Goal: Task Accomplishment & Management: Use online tool/utility

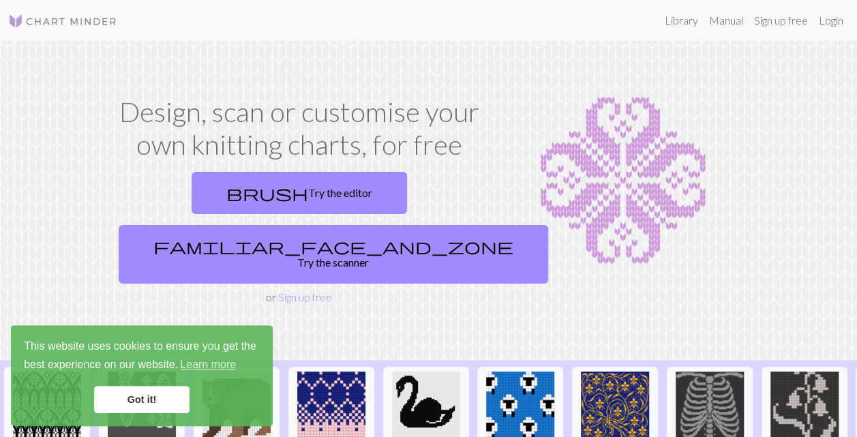
click at [162, 397] on link "Got it!" at bounding box center [141, 399] width 95 height 27
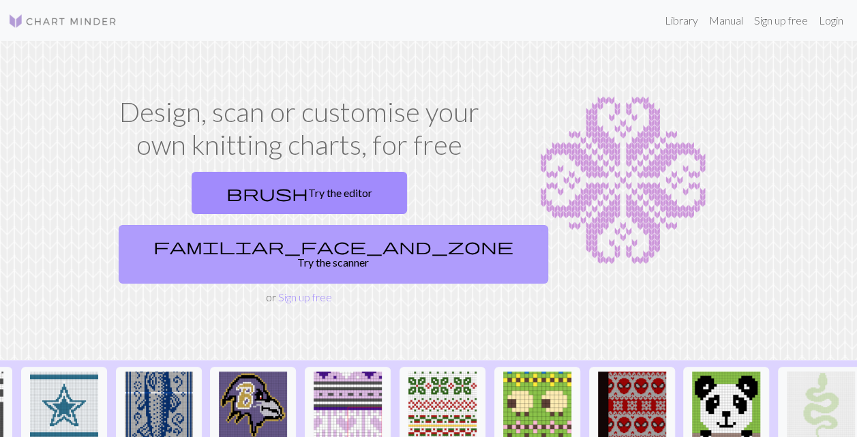
click at [405, 225] on link "familiar_face_and_zone Try the scanner" at bounding box center [333, 254] width 429 height 59
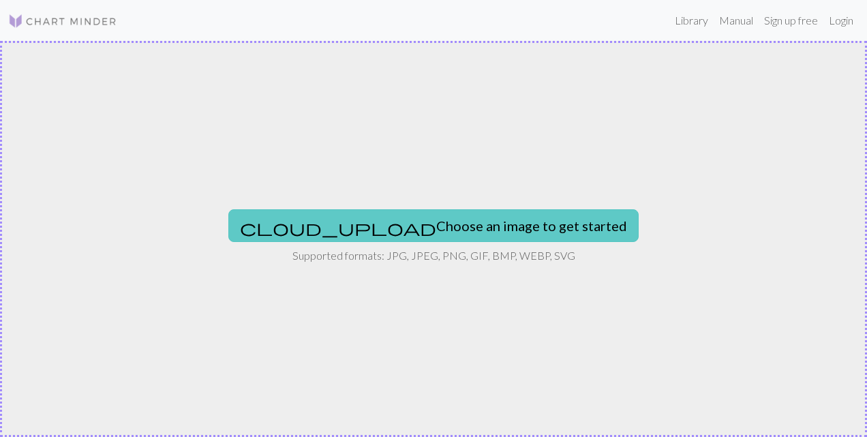
click at [368, 224] on button "cloud_upload Choose an image to get started" at bounding box center [433, 225] width 410 height 33
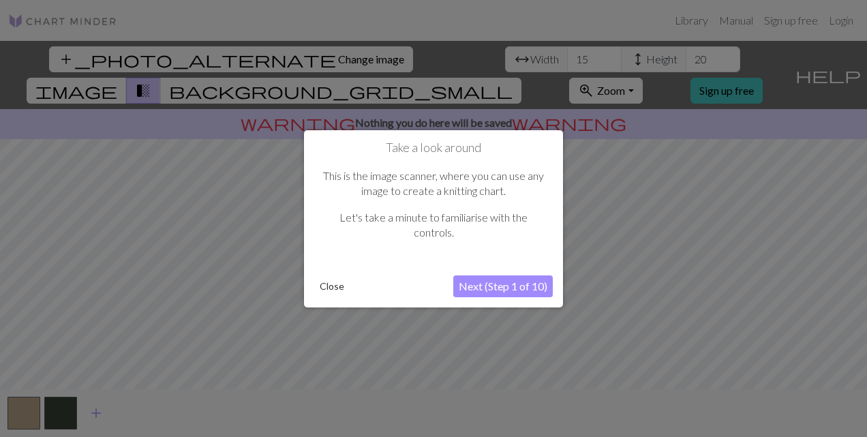
click at [516, 287] on button "Next (Step 1 of 10)" at bounding box center [502, 286] width 99 height 22
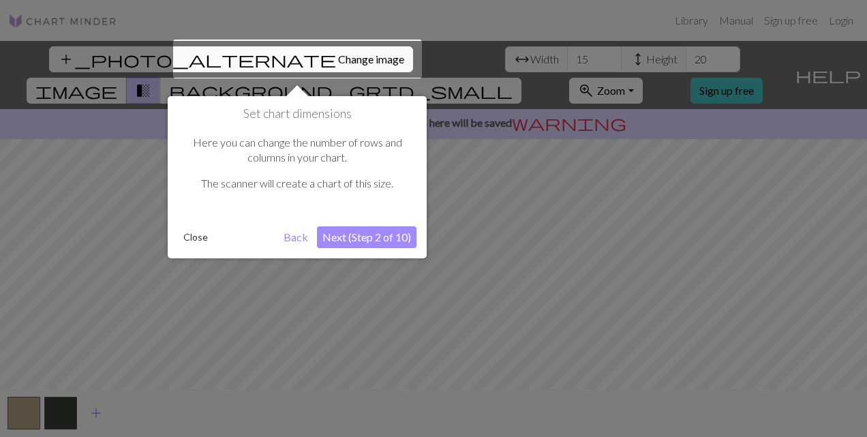
click at [366, 236] on button "Next (Step 2 of 10)" at bounding box center [366, 237] width 99 height 22
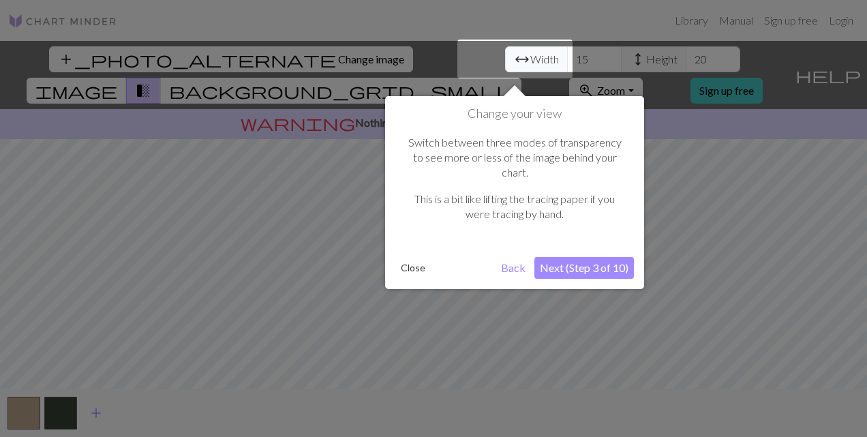
click at [576, 257] on button "Next (Step 3 of 10)" at bounding box center [583, 268] width 99 height 22
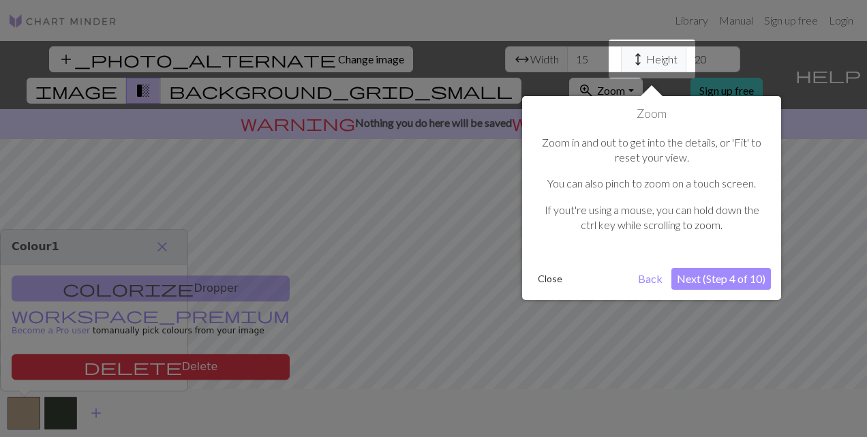
click at [723, 275] on button "Next (Step 4 of 10)" at bounding box center [720, 279] width 99 height 22
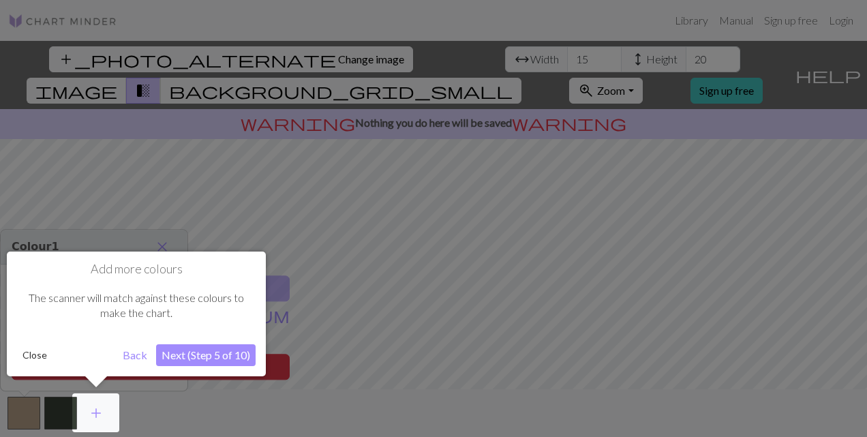
click at [224, 355] on button "Next (Step 5 of 10)" at bounding box center [205, 355] width 99 height 22
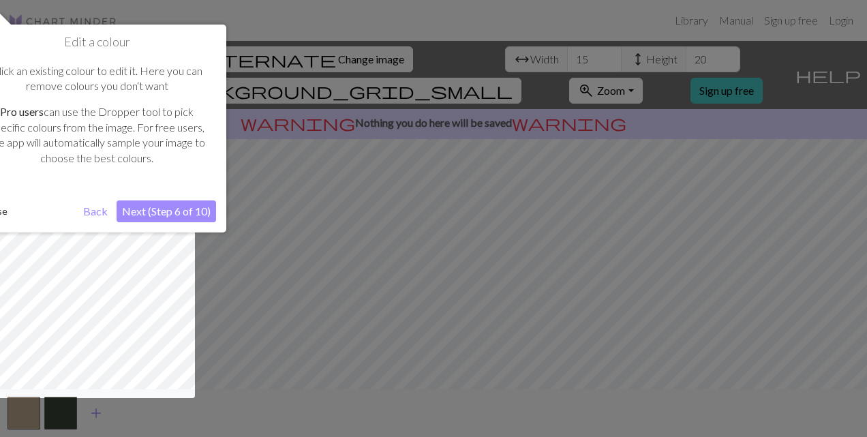
click at [145, 207] on button "Next (Step 6 of 10)" at bounding box center [166, 211] width 99 height 22
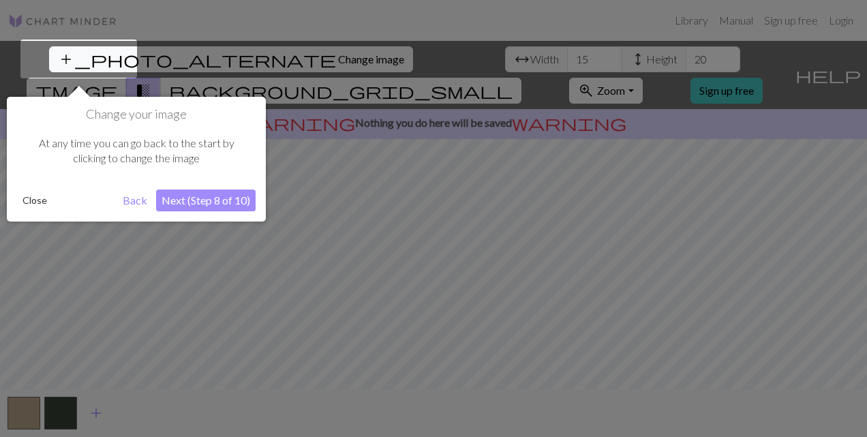
click at [182, 200] on button "Next (Step 8 of 10)" at bounding box center [205, 200] width 99 height 22
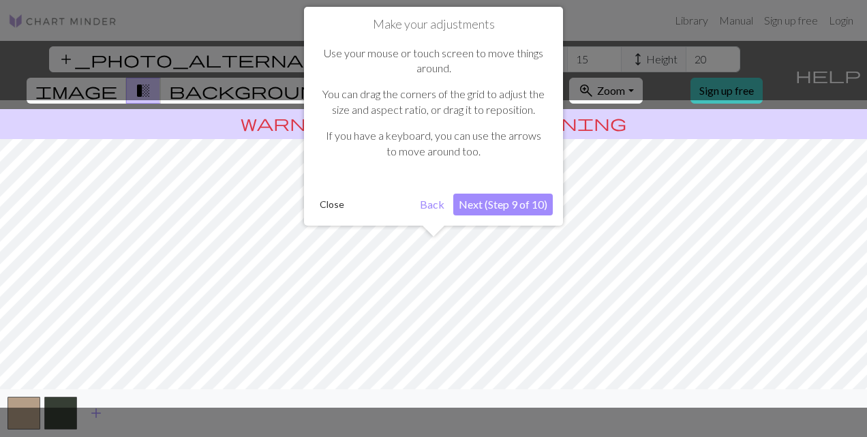
drag, startPoint x: 474, startPoint y: 293, endPoint x: 474, endPoint y: 343, distance: 50.4
click at [474, 343] on div at bounding box center [433, 253] width 880 height 307
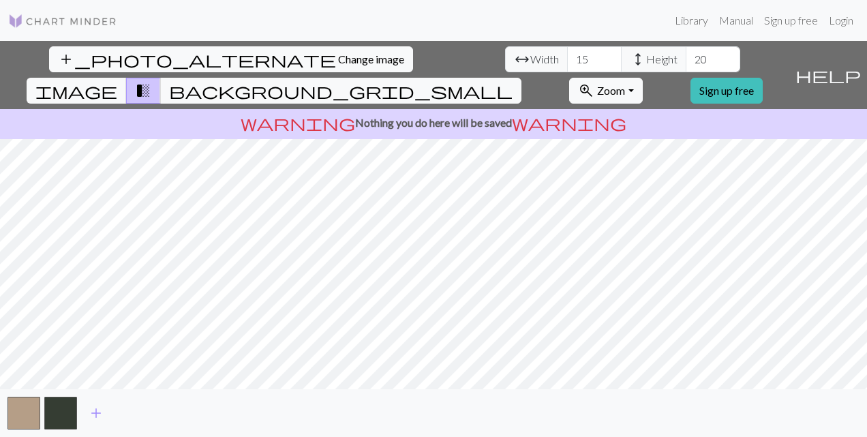
click at [478, 114] on p "warning Nothing you do here will be saved warning" at bounding box center [433, 122] width 856 height 16
click at [686, 52] on input "20" at bounding box center [713, 59] width 55 height 26
click at [763, 78] on link "Sign up free" at bounding box center [726, 91] width 72 height 26
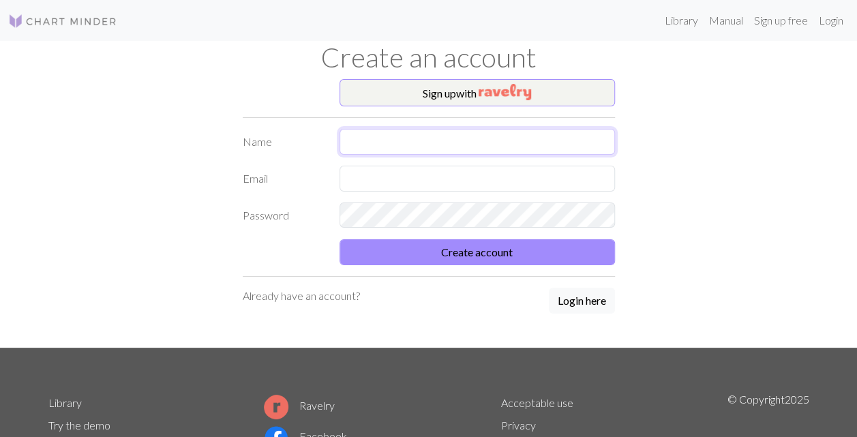
click at [451, 136] on input "text" at bounding box center [476, 142] width 275 height 26
type input "[PERSON_NAME]"
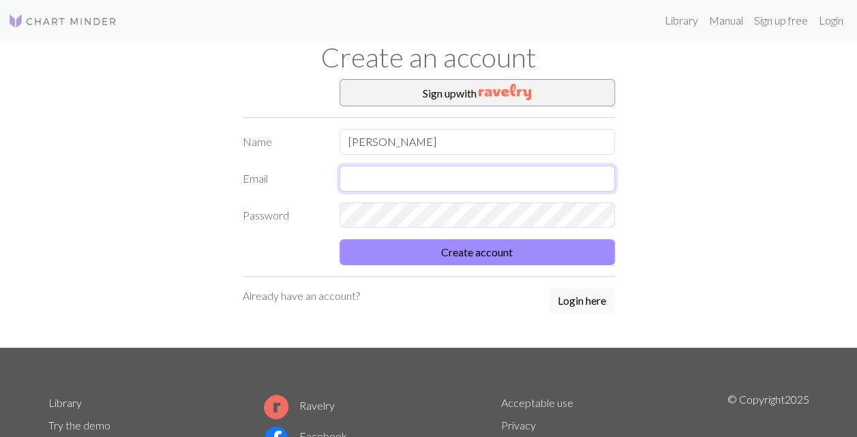
type input "[EMAIL_ADDRESS][DOMAIN_NAME]"
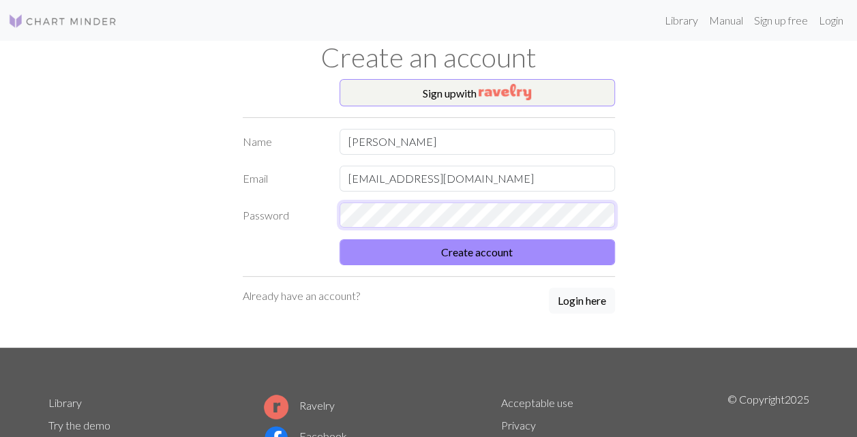
click at [339, 239] on button "Create account" at bounding box center [476, 252] width 275 height 26
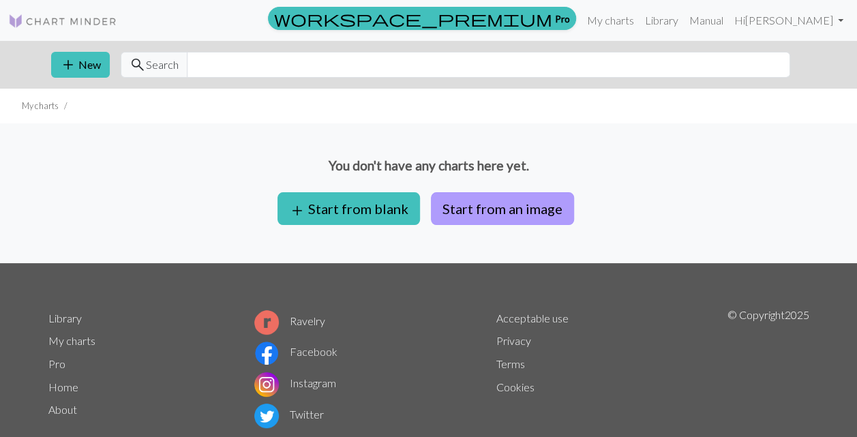
click at [465, 207] on button "Start from an image" at bounding box center [502, 208] width 143 height 33
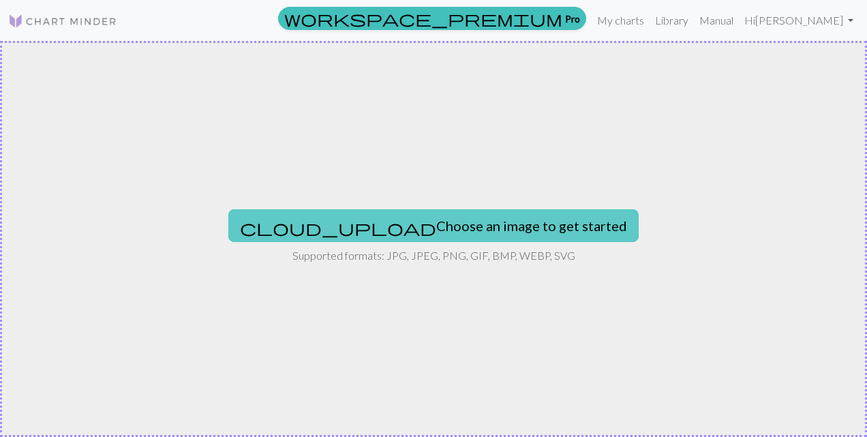
click at [461, 224] on button "cloud_upload Choose an image to get started" at bounding box center [433, 225] width 410 height 33
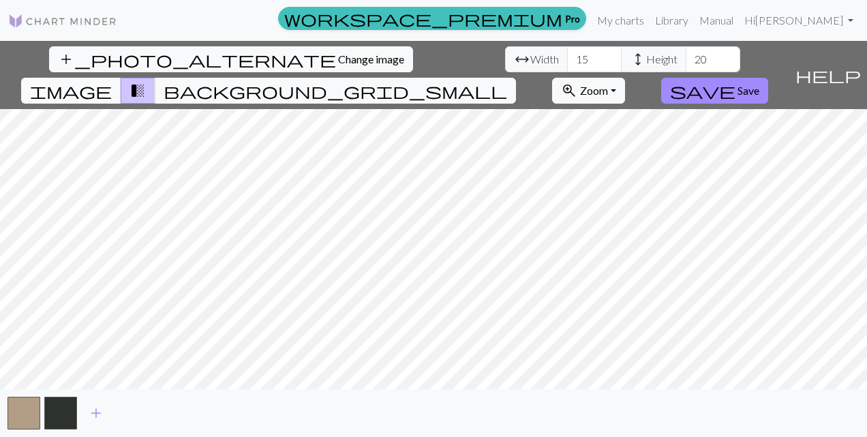
click at [112, 81] on span "image" at bounding box center [71, 90] width 82 height 19
click at [146, 81] on span "transition_fade" at bounding box center [137, 90] width 16 height 19
click at [507, 81] on span "background_grid_small" at bounding box center [335, 90] width 343 height 19
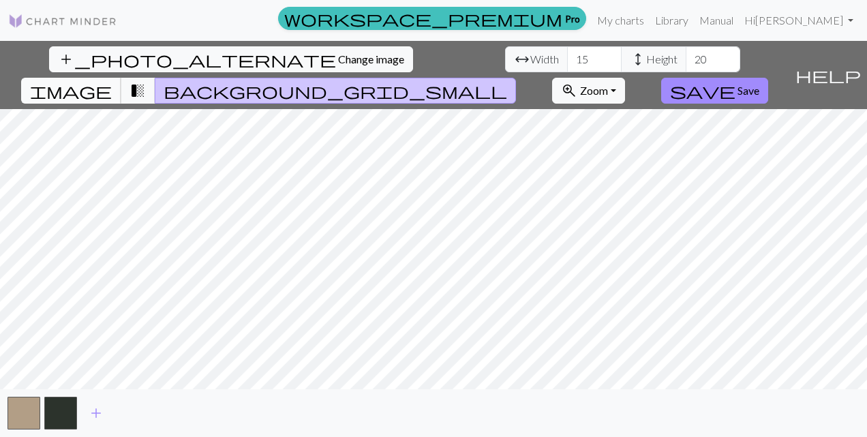
click at [112, 81] on span "image" at bounding box center [71, 90] width 82 height 19
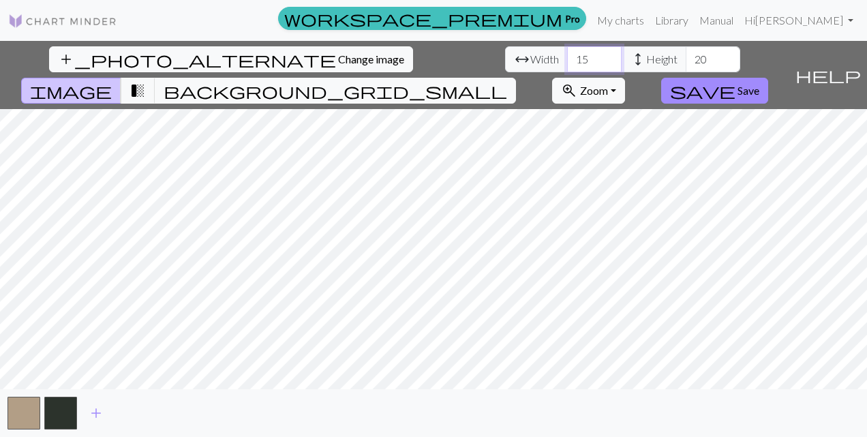
click at [567, 59] on input "15" at bounding box center [594, 59] width 55 height 26
type input "1"
click at [567, 57] on input "10" at bounding box center [594, 59] width 55 height 26
type input "1"
type input "6"
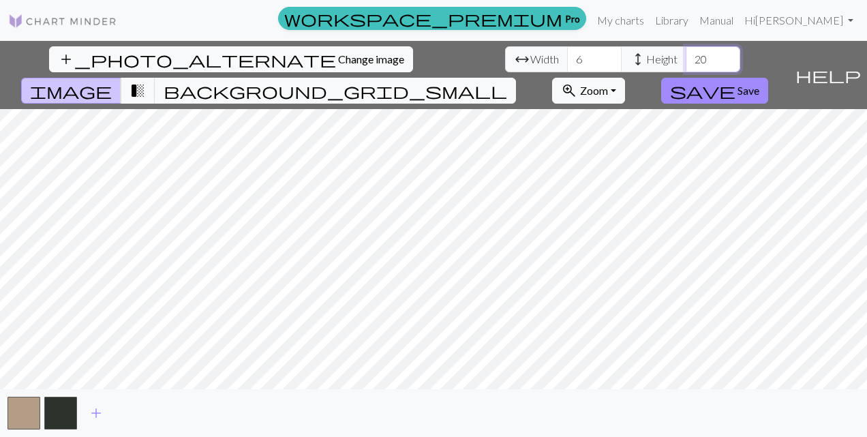
click at [686, 63] on input "20" at bounding box center [713, 59] width 55 height 26
type input "2"
drag, startPoint x: 391, startPoint y: 57, endPoint x: 349, endPoint y: 57, distance: 42.3
click at [505, 57] on div "arrow_range Width 6 height Height 10" at bounding box center [622, 59] width 235 height 26
type input "20"
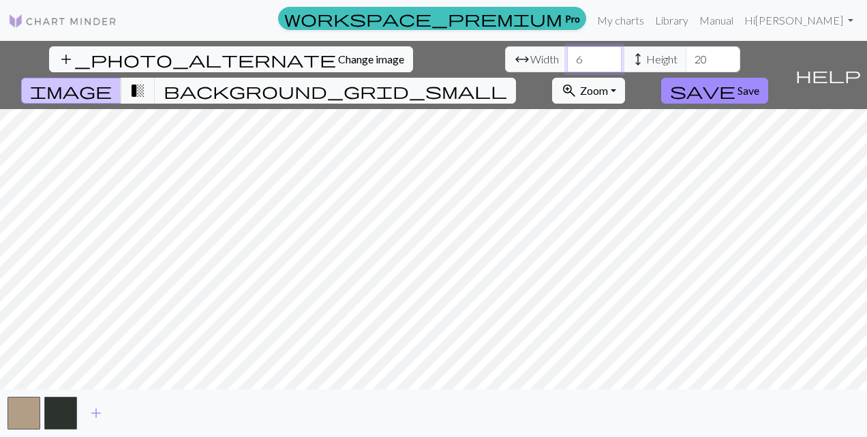
drag, startPoint x: 268, startPoint y: 61, endPoint x: 215, endPoint y: 63, distance: 53.2
click at [505, 63] on div "arrow_range Width 6 height Height 20" at bounding box center [622, 59] width 235 height 26
click at [567, 60] on input "10" at bounding box center [594, 59] width 55 height 26
type input "1"
type input "20"
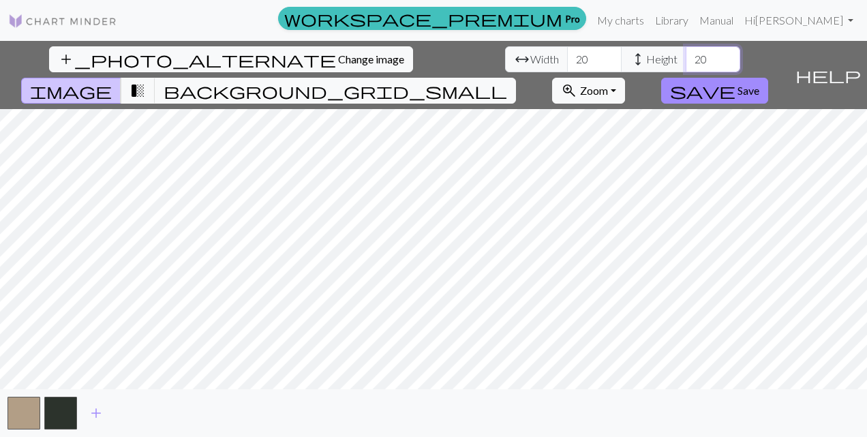
click at [686, 57] on input "20" at bounding box center [713, 59] width 55 height 26
type input "2"
type input "30"
click at [768, 78] on button "save Save" at bounding box center [714, 91] width 107 height 26
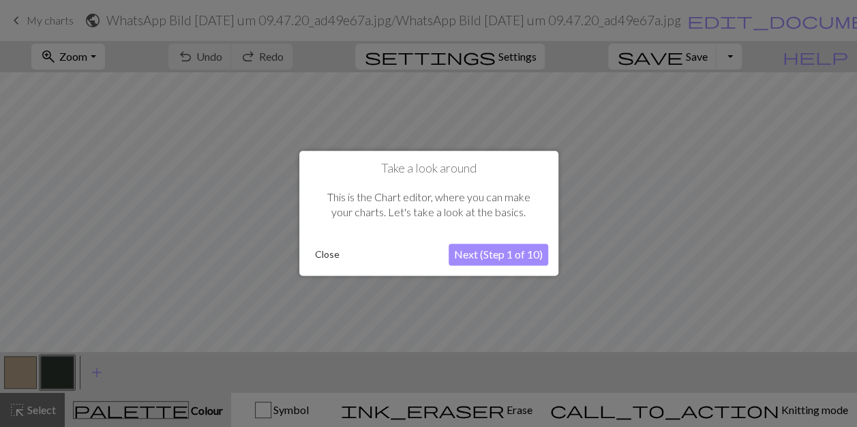
click at [499, 255] on button "Next (Step 1 of 10)" at bounding box center [497, 255] width 99 height 22
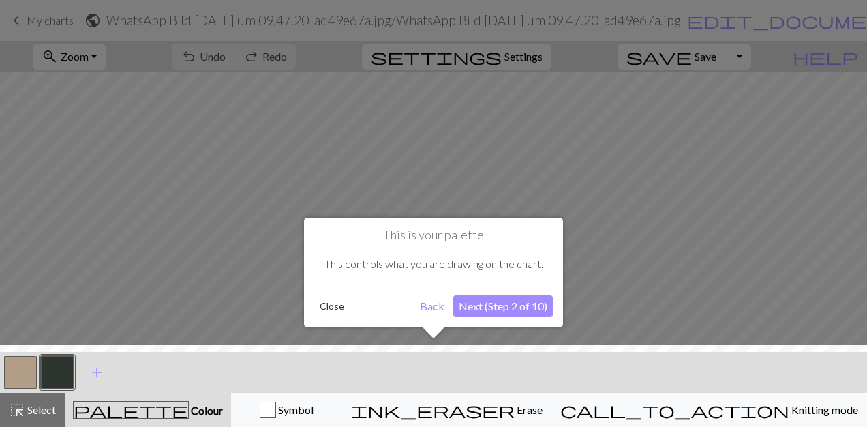
click at [498, 304] on button "Next (Step 2 of 10)" at bounding box center [502, 306] width 99 height 22
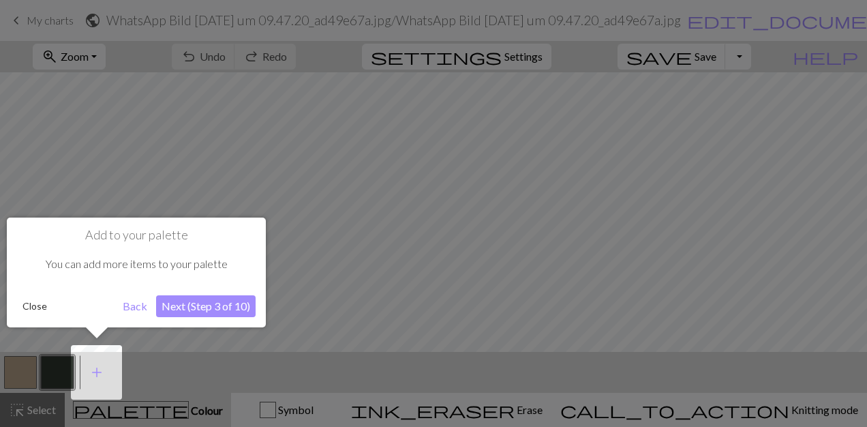
click at [187, 301] on button "Next (Step 3 of 10)" at bounding box center [205, 306] width 99 height 22
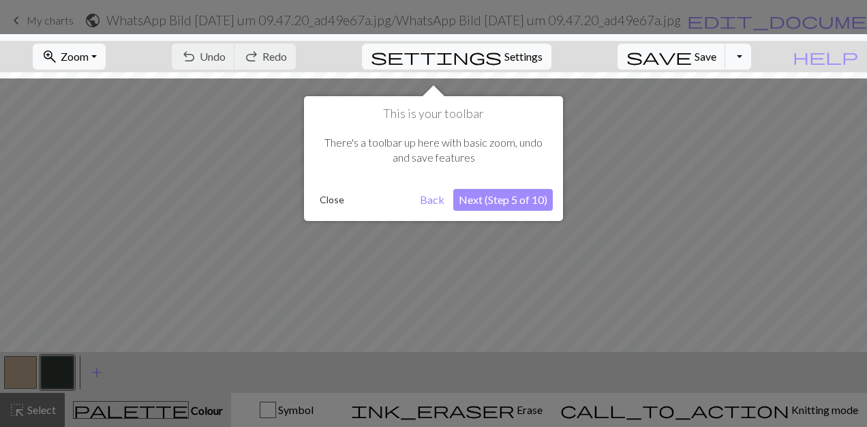
click at [513, 203] on button "Next (Step 5 of 10)" at bounding box center [502, 200] width 99 height 22
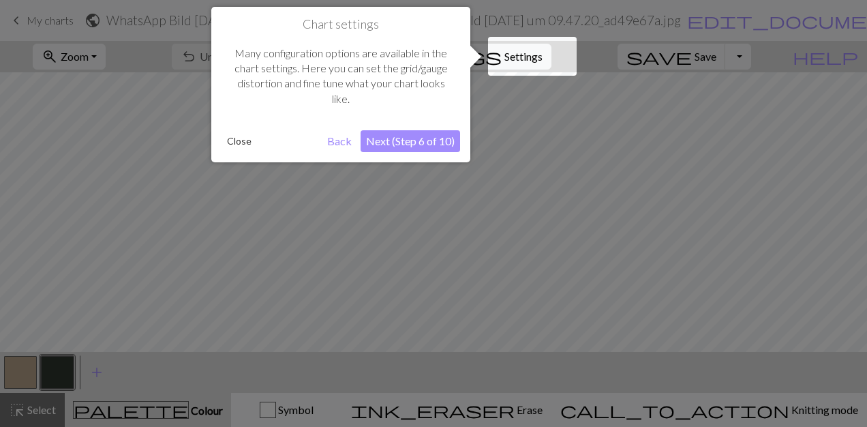
click at [431, 136] on button "Next (Step 6 of 10)" at bounding box center [409, 141] width 99 height 22
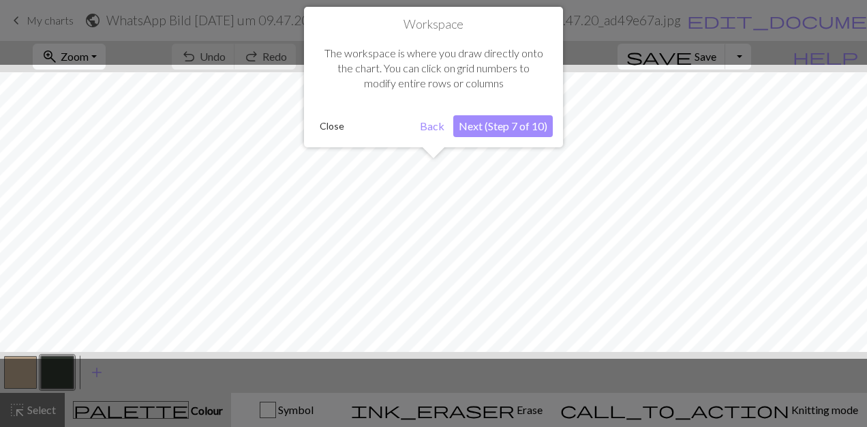
scroll to position [51, 0]
click at [147, 277] on div at bounding box center [433, 212] width 880 height 294
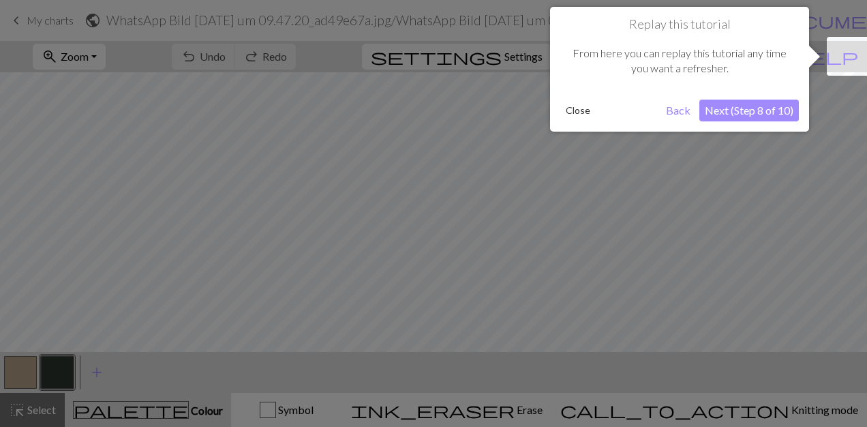
click at [99, 372] on div at bounding box center [433, 213] width 867 height 427
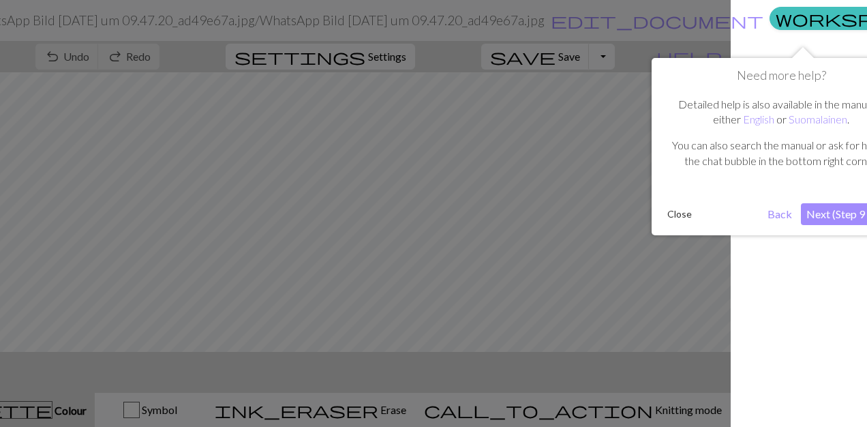
scroll to position [0, 187]
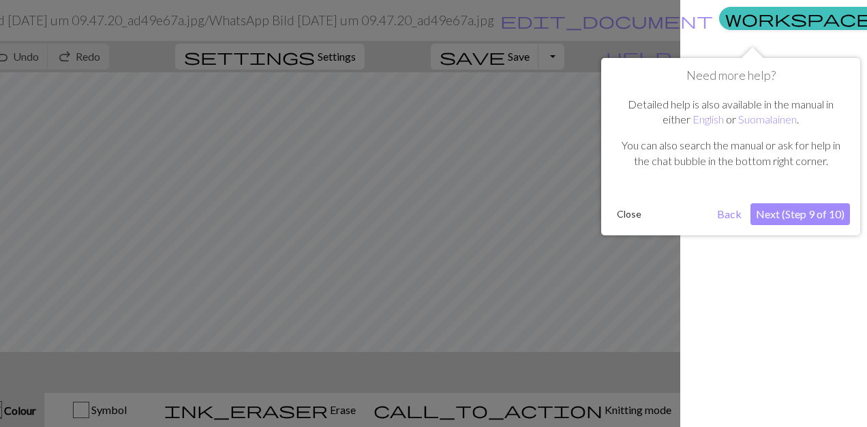
click at [786, 222] on button "Next (Step 9 of 10)" at bounding box center [799, 214] width 99 height 22
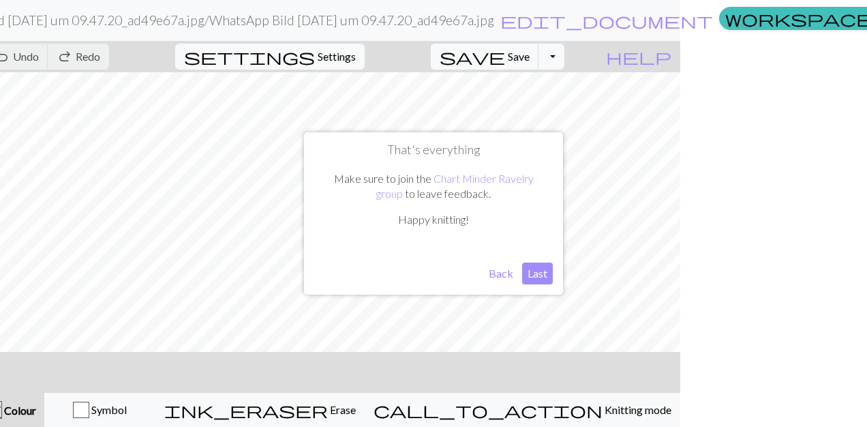
click at [544, 267] on button "Last" at bounding box center [537, 273] width 31 height 22
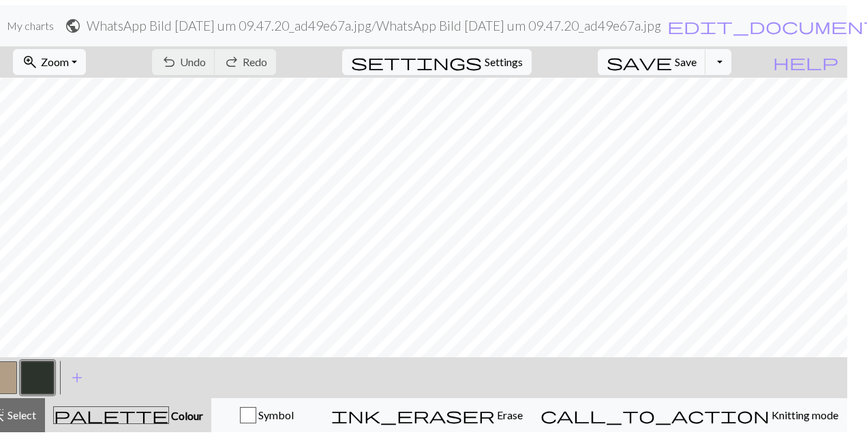
scroll to position [0, 0]
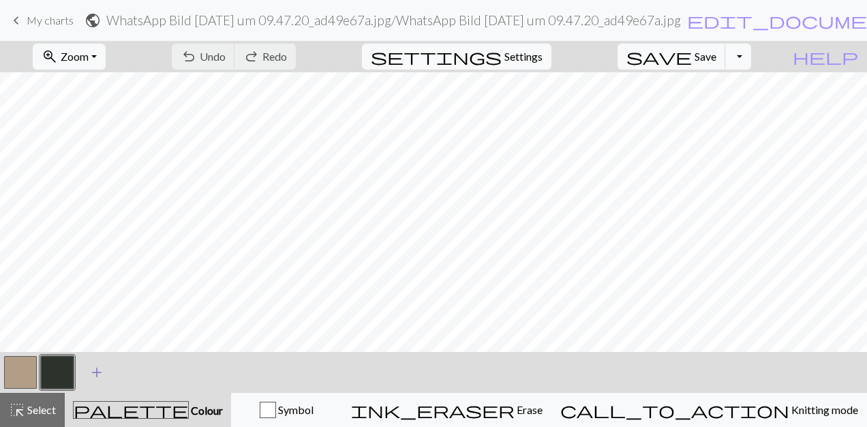
click at [95, 373] on span "add" at bounding box center [97, 372] width 16 height 19
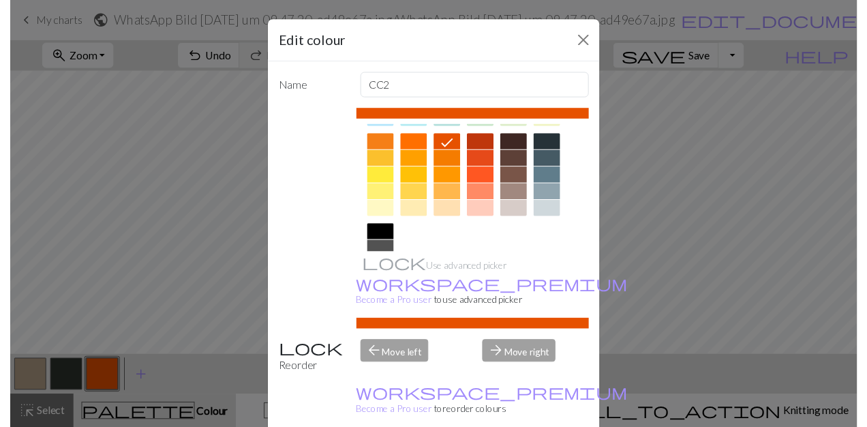
scroll to position [199, 0]
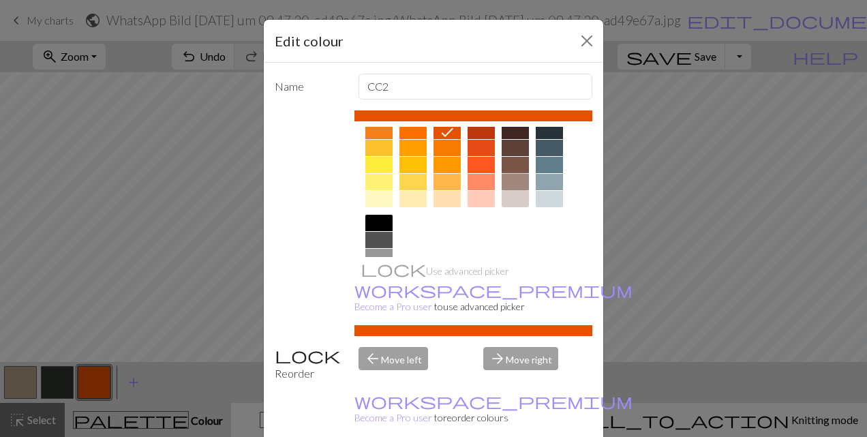
click at [512, 187] on div at bounding box center [515, 182] width 27 height 16
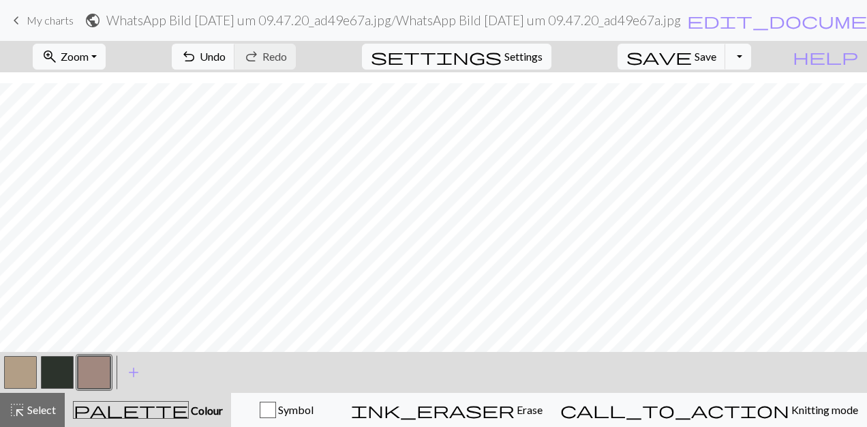
scroll to position [11, 0]
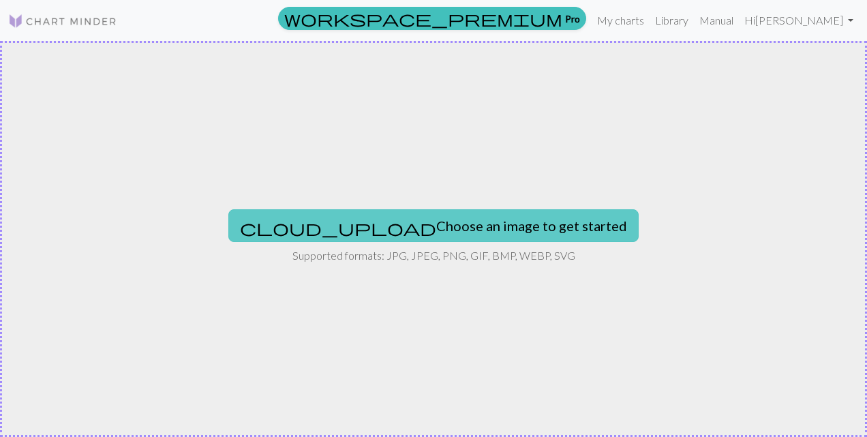
click at [461, 228] on button "cloud_upload Choose an image to get started" at bounding box center [433, 225] width 410 height 33
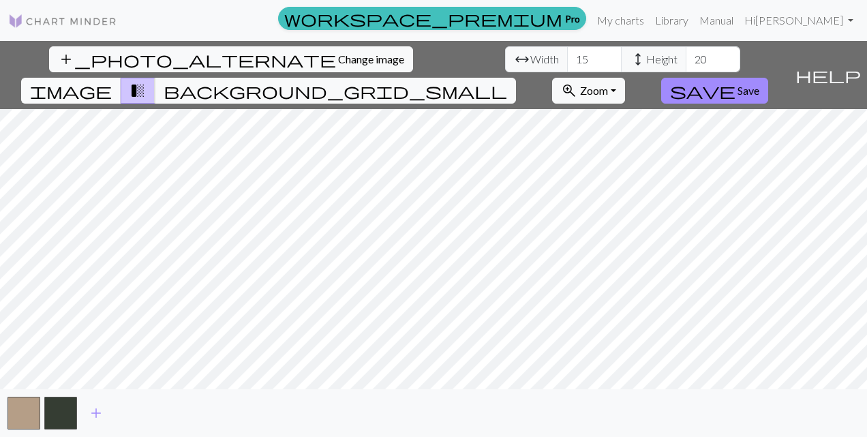
click at [112, 81] on span "image" at bounding box center [71, 90] width 82 height 19
drag, startPoint x: 251, startPoint y: 59, endPoint x: 226, endPoint y: 59, distance: 25.2
click at [505, 59] on div "arrow_range Width 15 height Height 20" at bounding box center [622, 59] width 235 height 26
type input "20"
click at [686, 60] on input "20" at bounding box center [713, 59] width 55 height 26
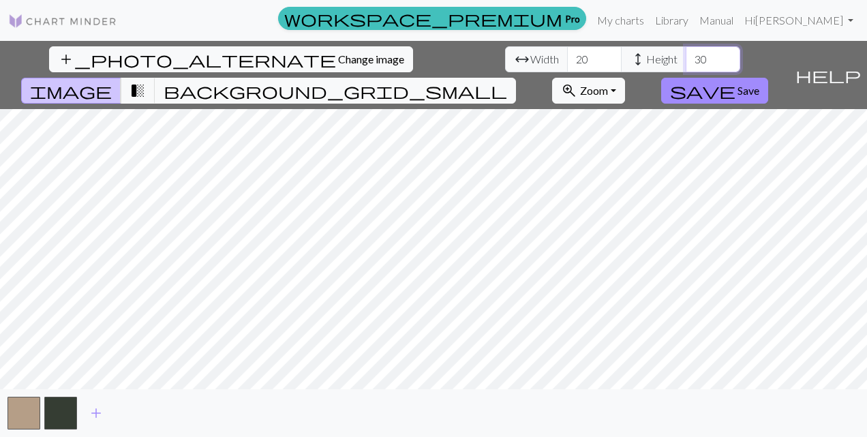
type input "30"
click at [759, 84] on span "Save" at bounding box center [748, 90] width 22 height 13
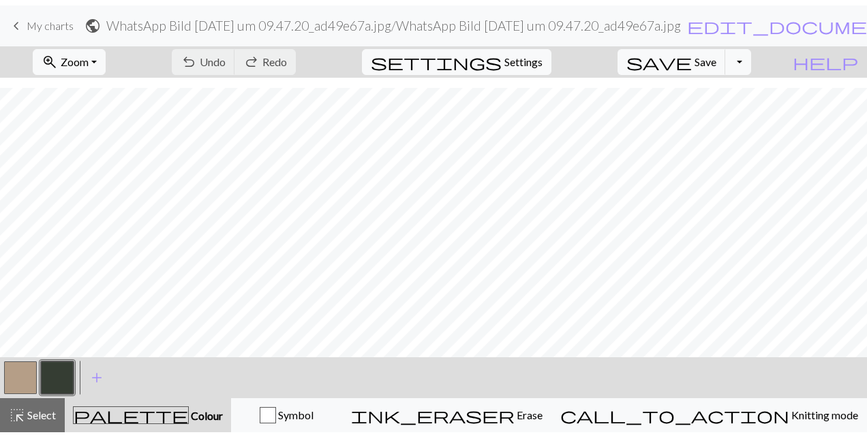
scroll to position [11, 0]
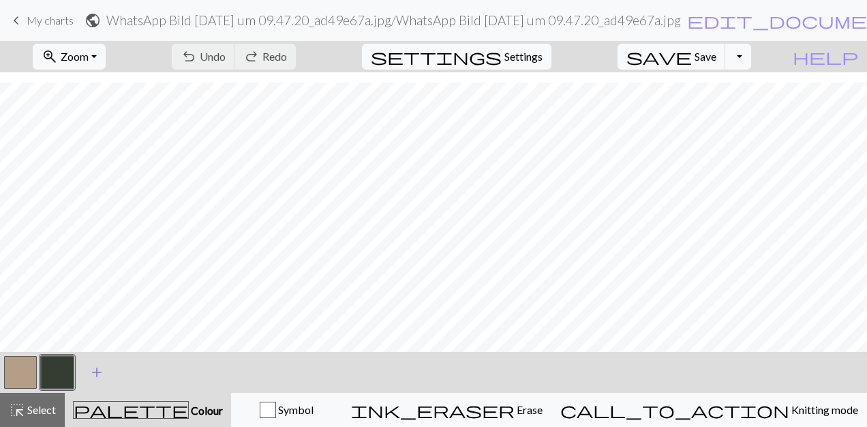
click at [95, 368] on span "add" at bounding box center [97, 372] width 16 height 19
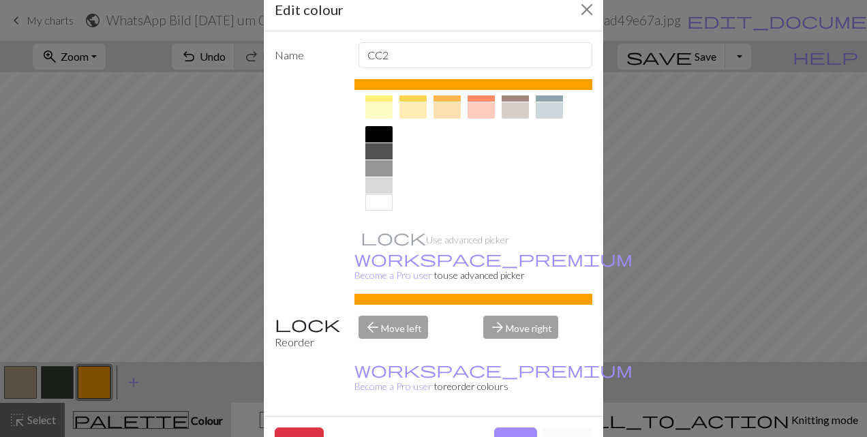
scroll to position [225, 0]
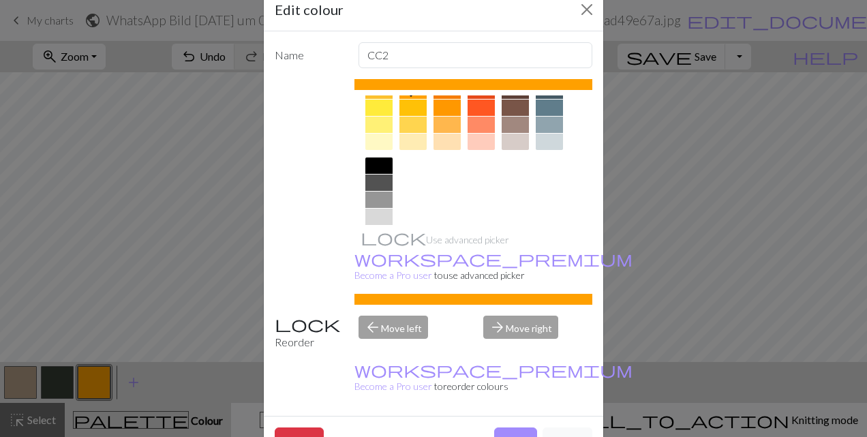
click at [378, 213] on div at bounding box center [378, 217] width 27 height 16
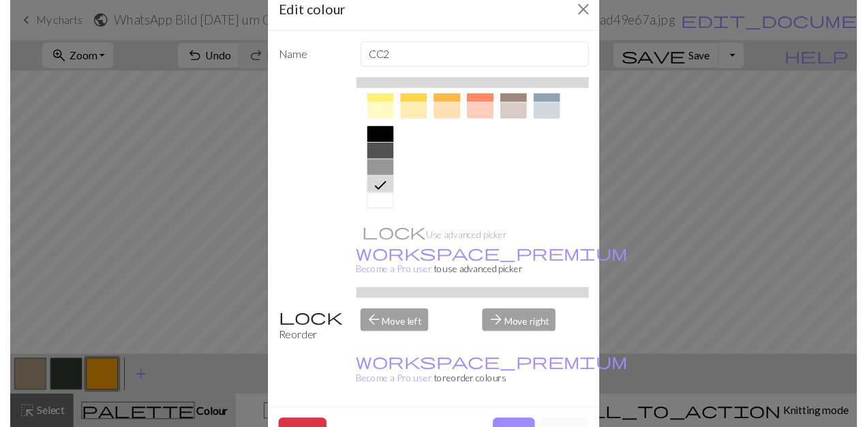
scroll to position [256, 0]
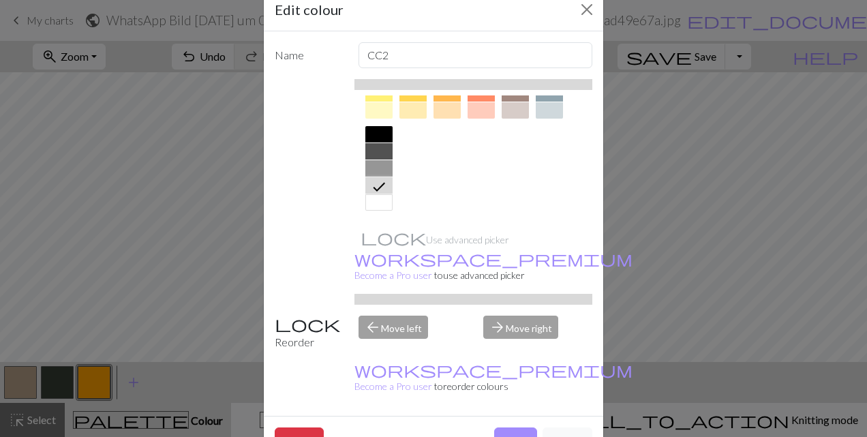
click at [504, 416] on div "Delete Done Cancel" at bounding box center [433, 440] width 339 height 48
click at [508, 427] on button "Done" at bounding box center [515, 440] width 43 height 26
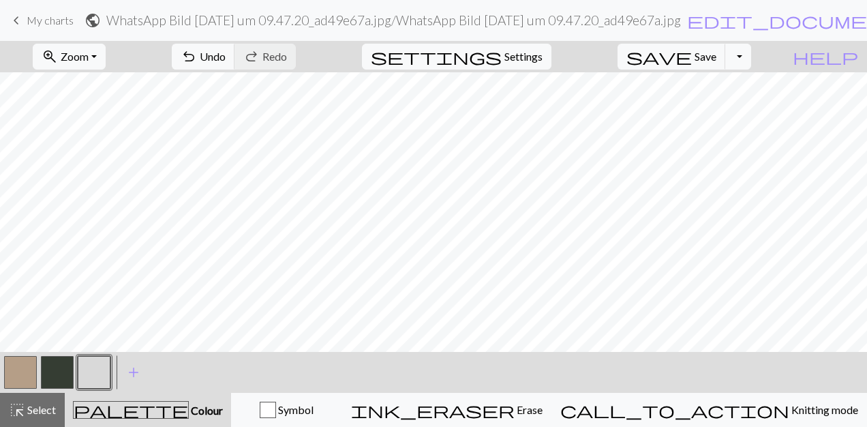
click at [510, 305] on div "zoom_in Zoom Zoom Fit all Fit width Fit height 50% 100% 150% 200% undo Undo Und…" at bounding box center [433, 234] width 867 height 386
click at [63, 369] on button "button" at bounding box center [57, 372] width 33 height 33
click at [91, 368] on button "button" at bounding box center [94, 372] width 33 height 33
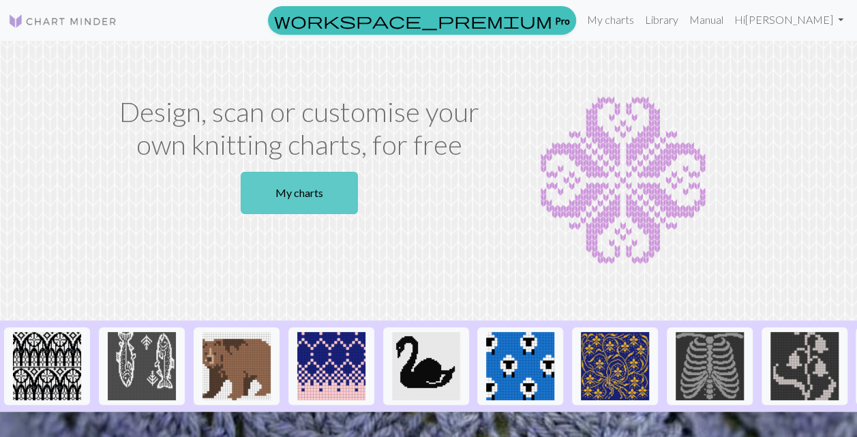
click at [341, 203] on link "My charts" at bounding box center [299, 193] width 117 height 42
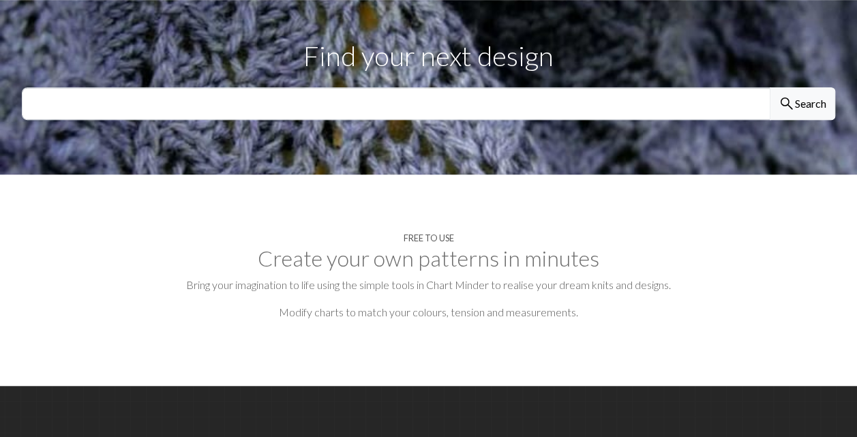
scroll to position [629, 0]
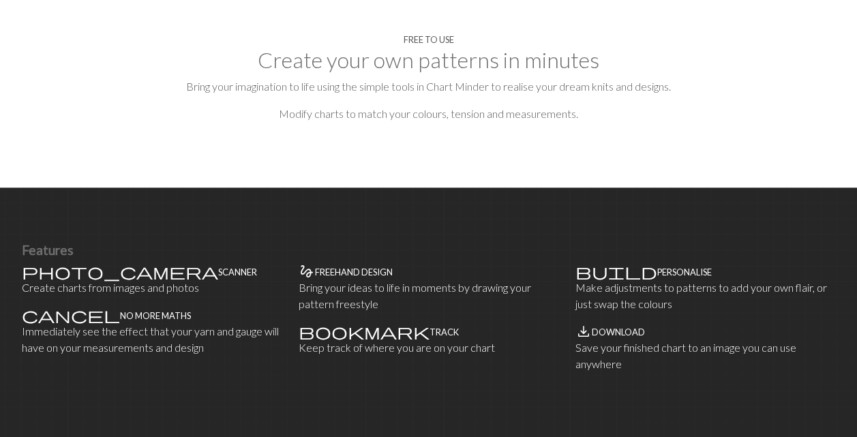
click at [455, 86] on section "Free to use Create your own patterns in minutes Bring your imagination to life …" at bounding box center [428, 81] width 857 height 211
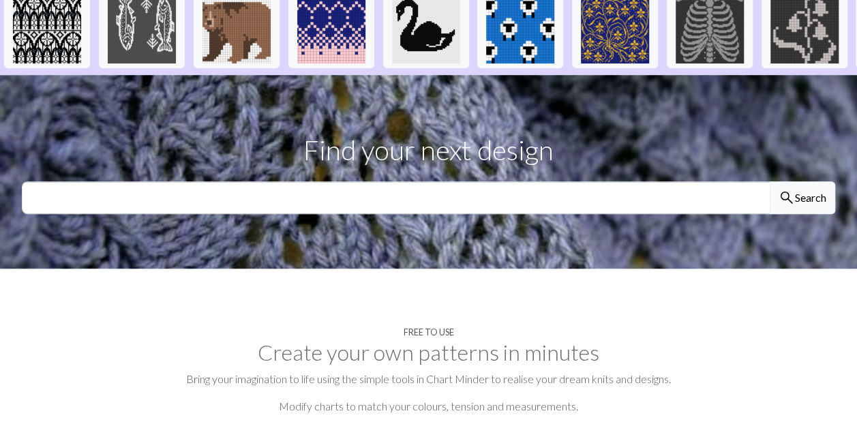
scroll to position [0, 0]
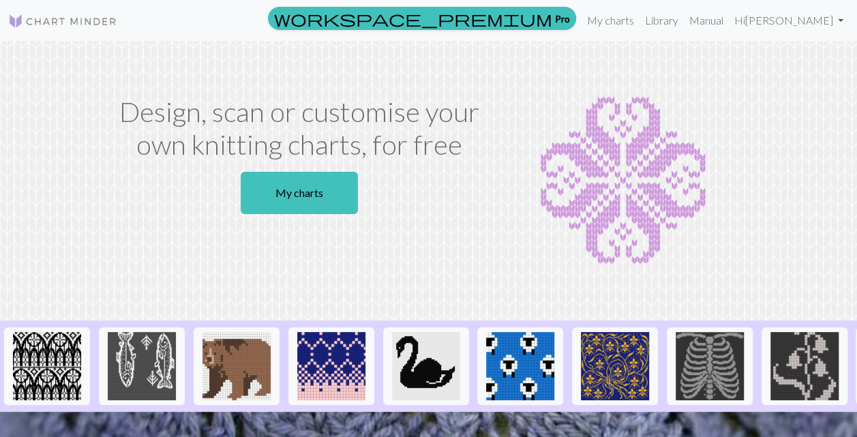
click at [532, 162] on img at bounding box center [623, 180] width 243 height 170
click at [639, 22] on link "My charts" at bounding box center [610, 20] width 58 height 27
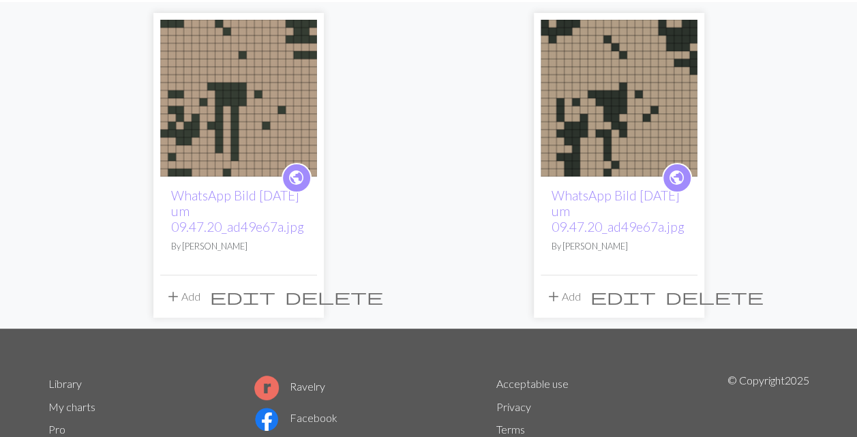
scroll to position [128, 0]
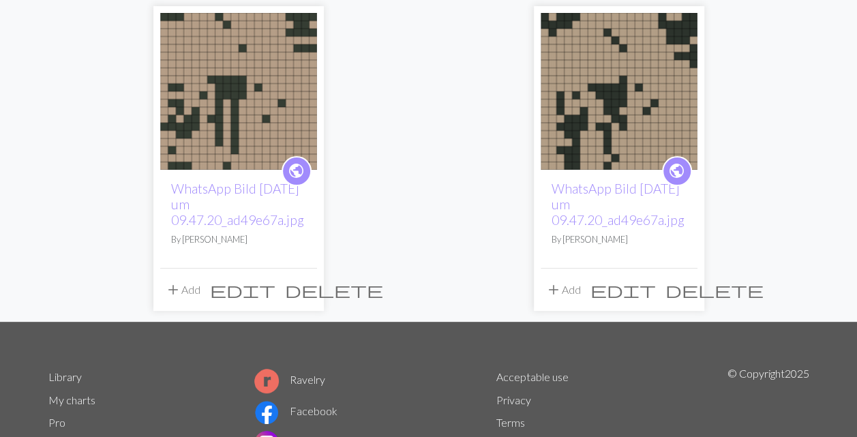
click at [686, 292] on span "delete" at bounding box center [714, 289] width 98 height 19
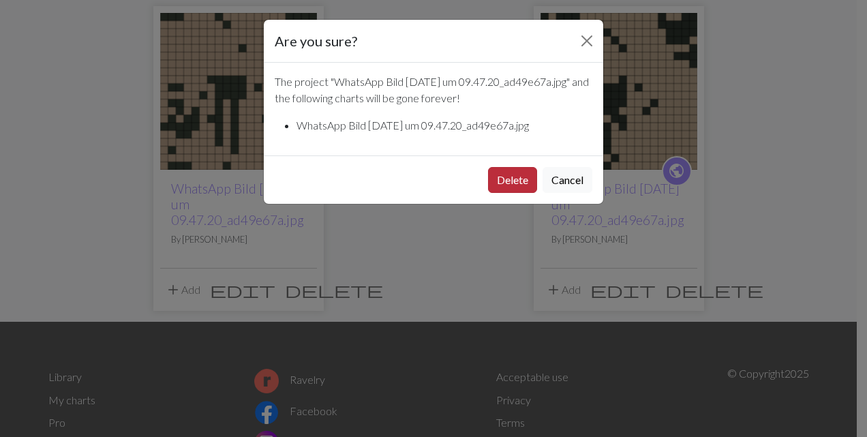
click at [489, 193] on button "Delete" at bounding box center [512, 180] width 49 height 26
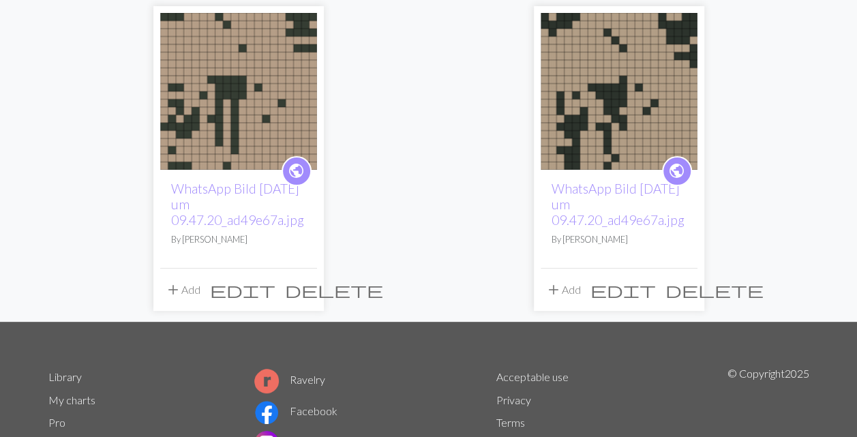
click at [489, 200] on div "public WhatsApp Bild 2025-09-25 um 09.47.20_ad49e67a.jpg By Maike Höhn add Add …" at bounding box center [428, 158] width 777 height 326
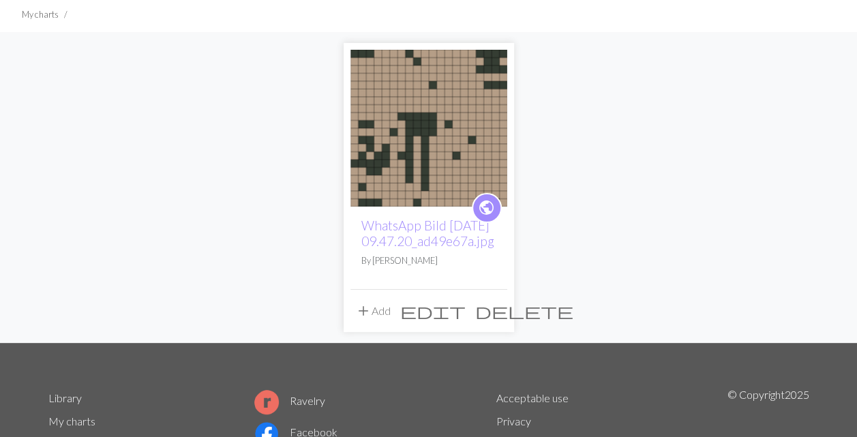
scroll to position [81, 0]
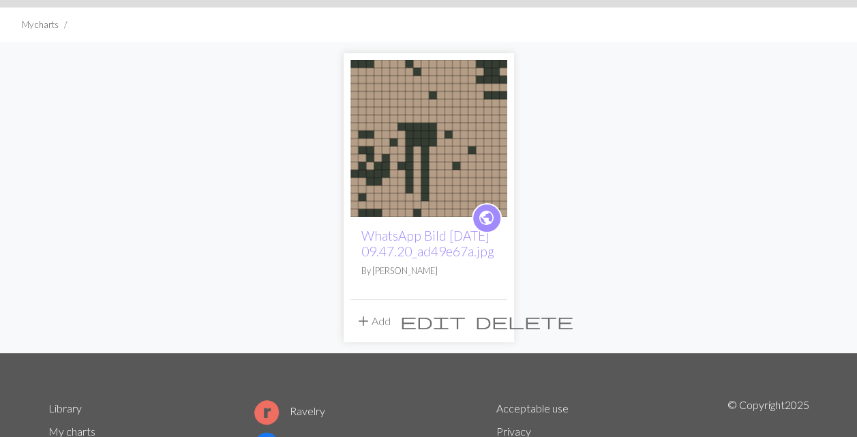
click at [491, 331] on span "delete" at bounding box center [524, 320] width 98 height 19
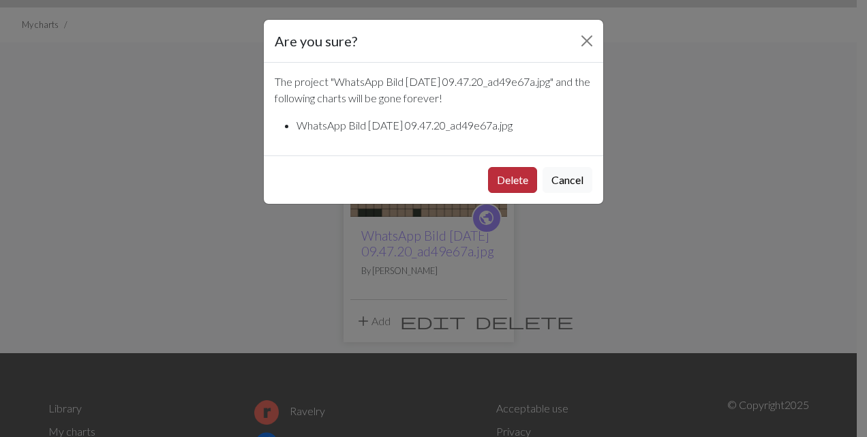
click at [515, 186] on button "Delete" at bounding box center [512, 180] width 49 height 26
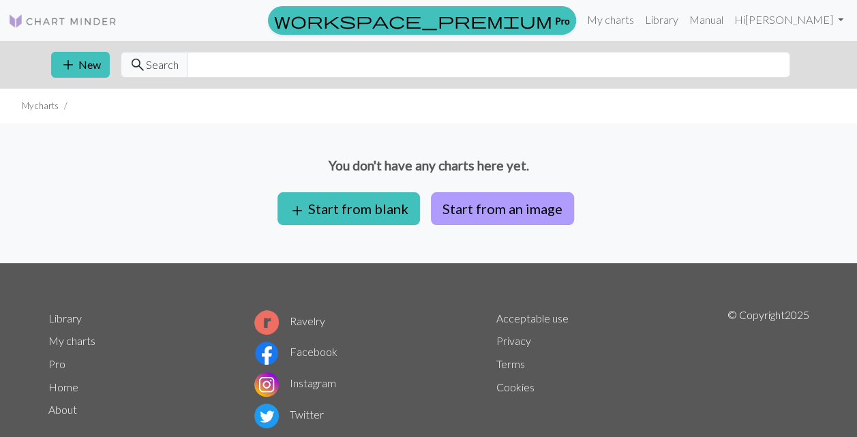
click at [472, 211] on button "Start from an image" at bounding box center [502, 208] width 143 height 33
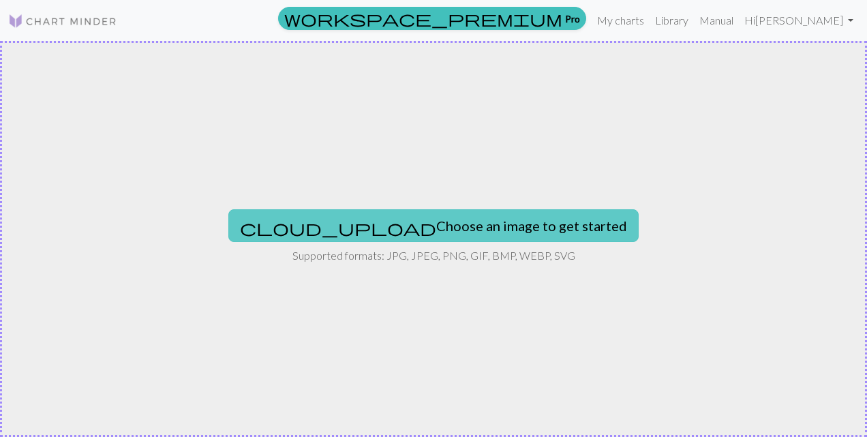
click at [460, 224] on button "cloud_upload Choose an image to get started" at bounding box center [433, 225] width 410 height 33
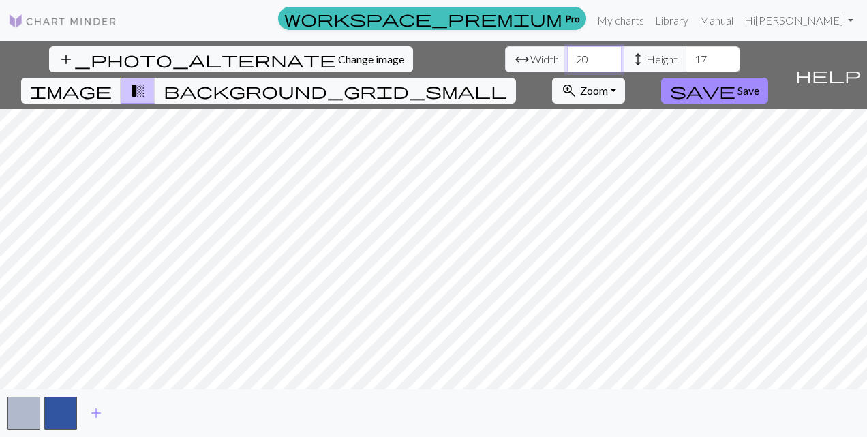
click at [567, 56] on input "20" at bounding box center [594, 59] width 55 height 26
type input "2"
type input "30"
click at [686, 59] on input "17" at bounding box center [713, 59] width 55 height 26
type input "1"
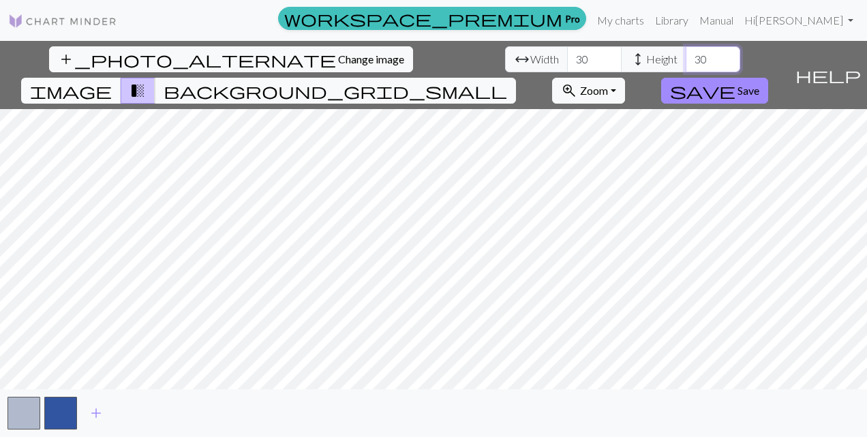
type input "30"
click at [112, 81] on span "image" at bounding box center [71, 90] width 82 height 19
click at [567, 63] on input "30" at bounding box center [594, 59] width 55 height 26
type input "3"
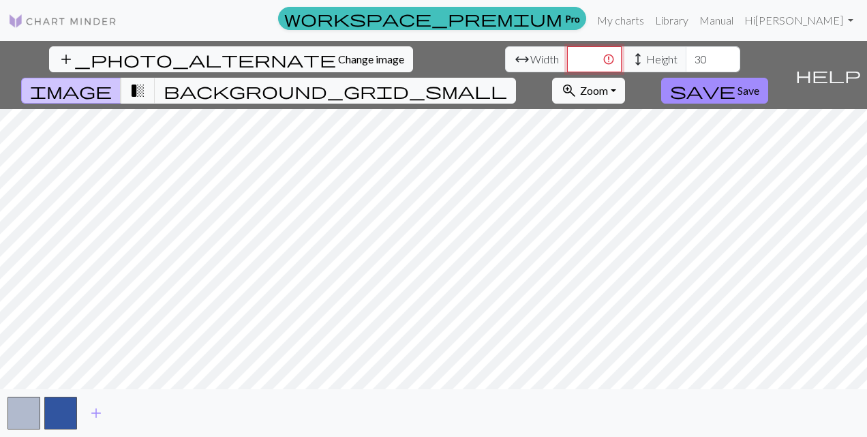
type input "6"
type input "60"
click at [686, 59] on input "30" at bounding box center [713, 59] width 55 height 26
type input "60"
click at [567, 57] on input "60" at bounding box center [594, 59] width 55 height 26
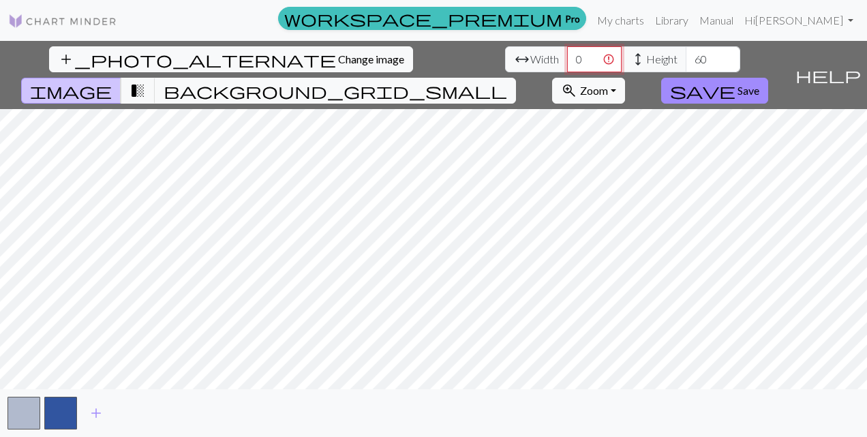
type input "60"
click at [686, 59] on input "60" at bounding box center [713, 59] width 55 height 26
type input "70"
click at [88, 411] on span "add" at bounding box center [96, 412] width 16 height 19
click at [101, 407] on button "button" at bounding box center [97, 413] width 33 height 33
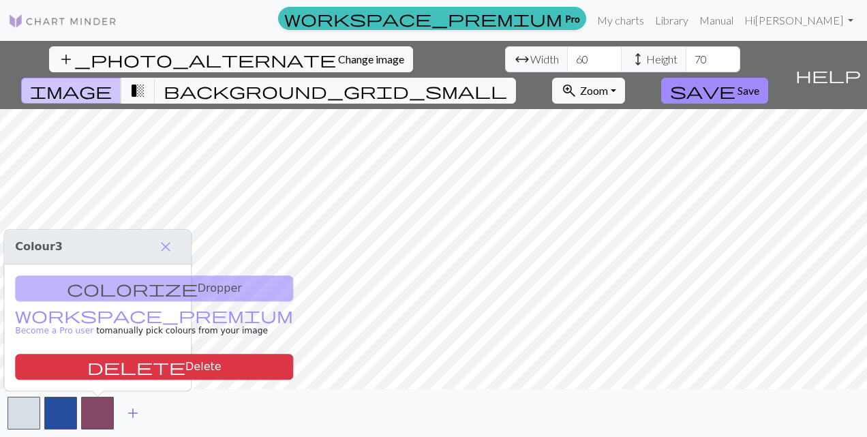
click at [139, 416] on span "add" at bounding box center [133, 412] width 16 height 19
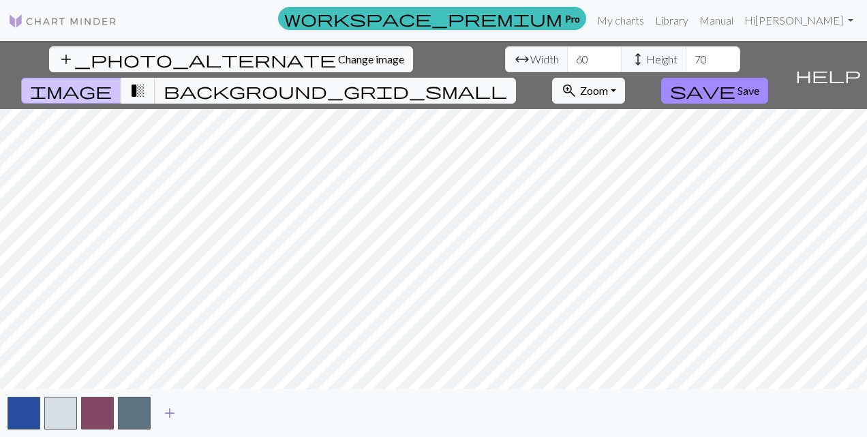
click at [170, 413] on span "add" at bounding box center [170, 412] width 16 height 19
click at [206, 411] on span "add" at bounding box center [206, 412] width 16 height 19
click at [239, 413] on span "add" at bounding box center [243, 412] width 16 height 19
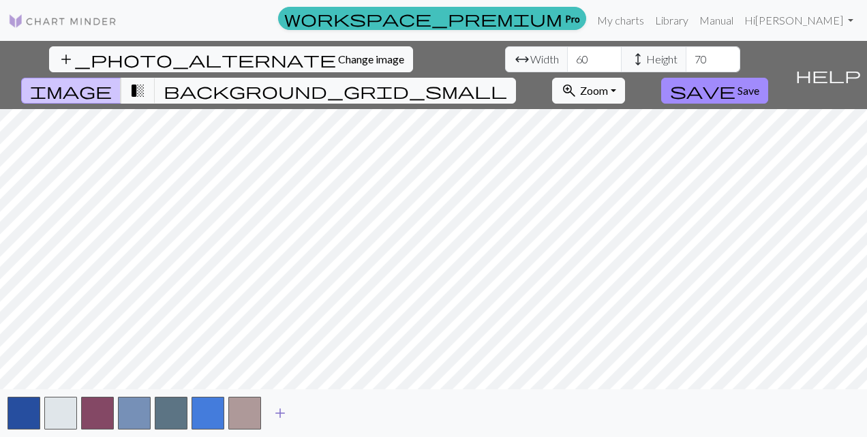
click at [239, 413] on button "button" at bounding box center [244, 413] width 33 height 33
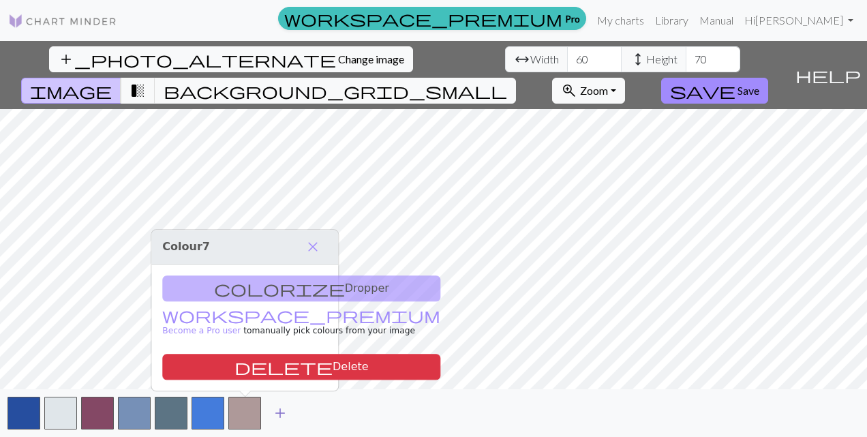
click at [239, 413] on button "button" at bounding box center [244, 413] width 33 height 33
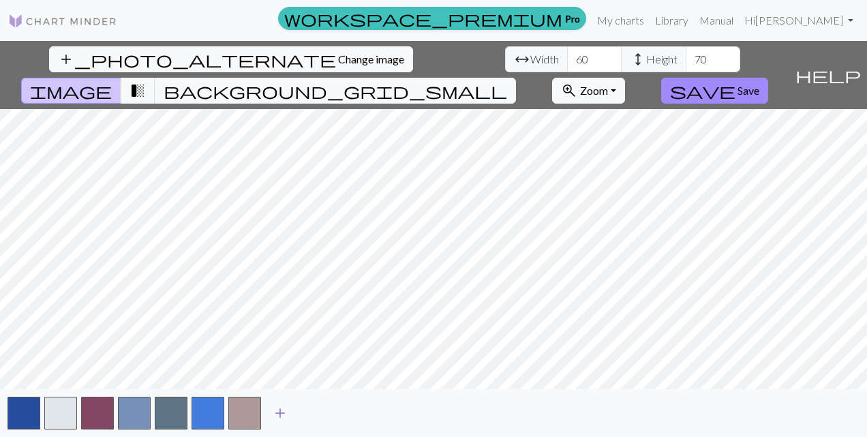
click at [239, 413] on button "button" at bounding box center [244, 413] width 33 height 33
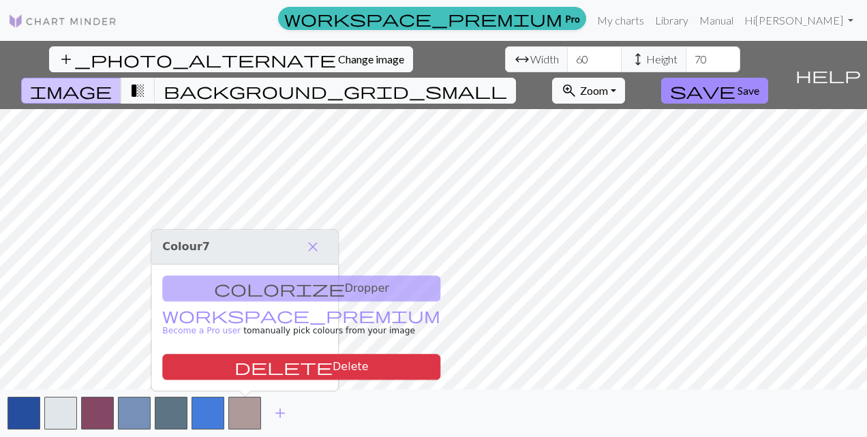
drag, startPoint x: 243, startPoint y: 296, endPoint x: 269, endPoint y: 288, distance: 27.2
click at [269, 288] on div "colorize Dropper workspace_premium Become a Pro user to manually pick colours f…" at bounding box center [244, 327] width 187 height 126
click at [268, 285] on div "colorize Dropper workspace_premium Become a Pro user to manually pick colours f…" at bounding box center [244, 327] width 187 height 126
click at [311, 247] on span "close" at bounding box center [313, 246] width 16 height 19
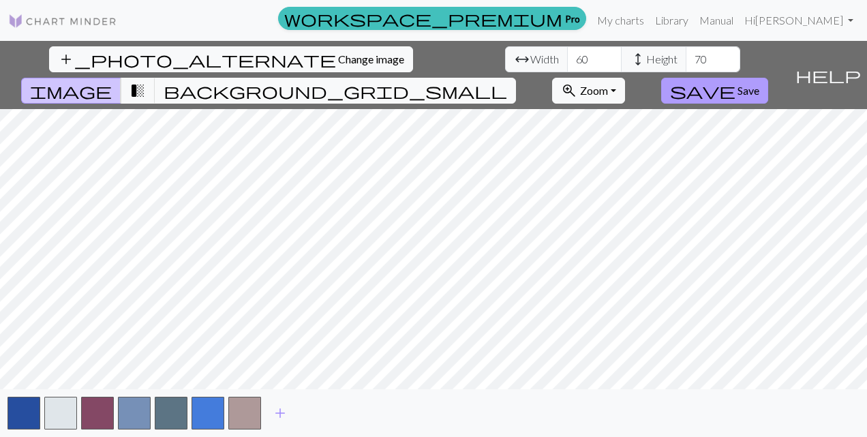
click at [759, 84] on span "Save" at bounding box center [748, 90] width 22 height 13
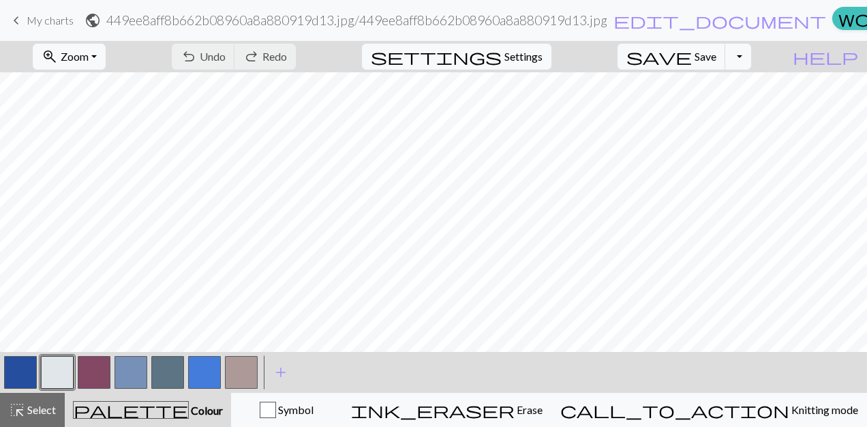
click at [97, 373] on button "button" at bounding box center [94, 372] width 33 height 33
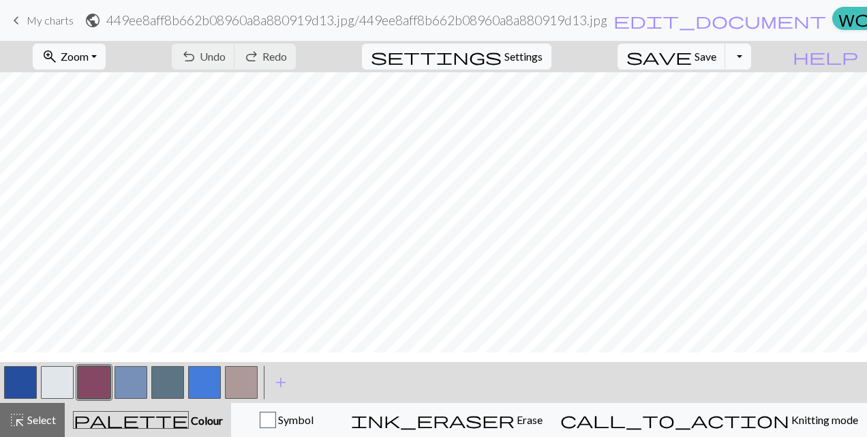
click at [97, 373] on div "Edit colour Name CC2 Use advanced picker workspace_premium Become a Pro user to…" at bounding box center [433, 218] width 867 height 437
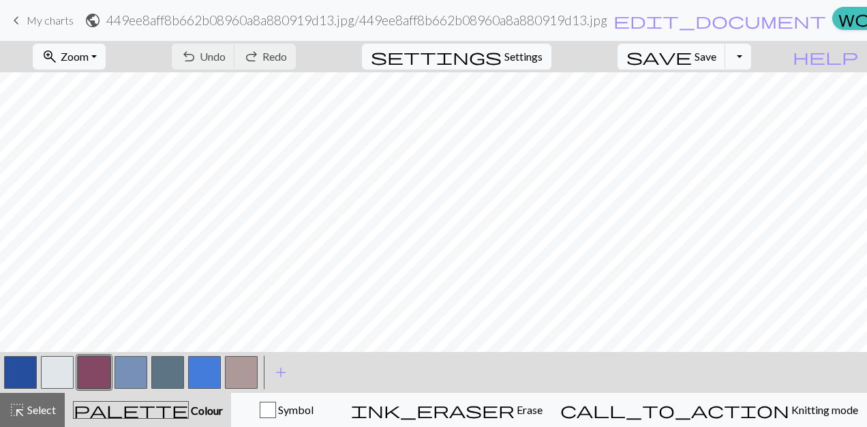
click at [97, 373] on button "button" at bounding box center [94, 372] width 33 height 33
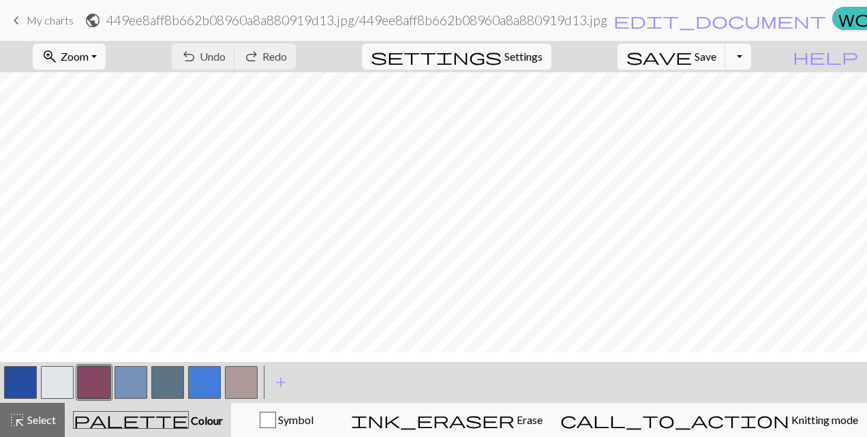
click at [97, 373] on div "Edit colour Name CC2 Use advanced picker workspace_premium Become a Pro user to…" at bounding box center [433, 218] width 867 height 437
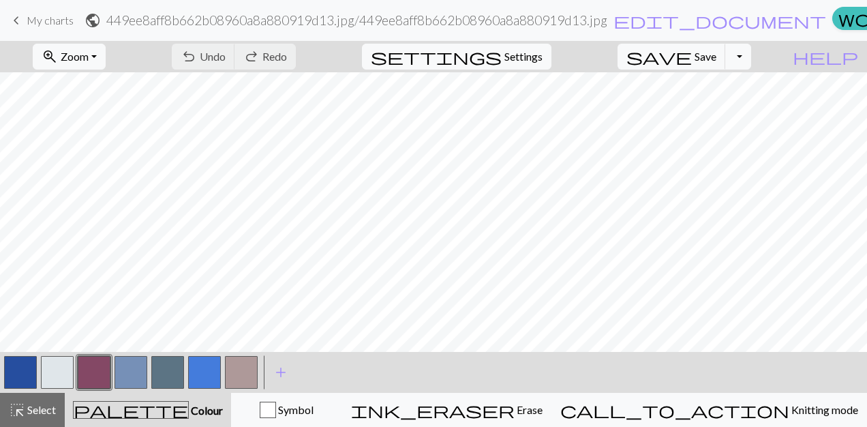
click at [97, 373] on button "button" at bounding box center [94, 372] width 33 height 33
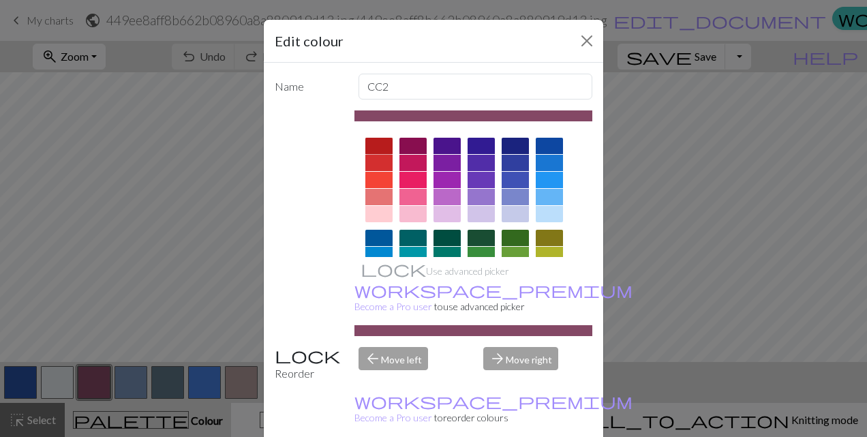
click at [378, 146] on div at bounding box center [378, 146] width 27 height 16
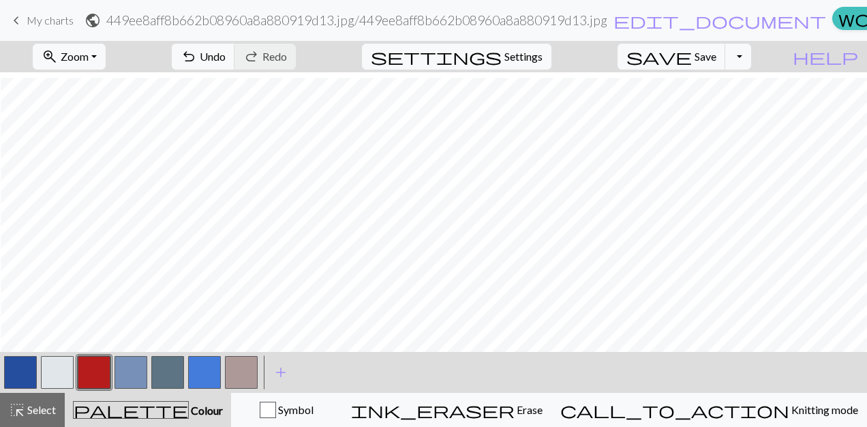
scroll to position [275, 1]
click at [28, 368] on button "button" at bounding box center [20, 372] width 33 height 33
click at [211, 364] on button "button" at bounding box center [204, 372] width 33 height 33
click at [55, 369] on button "button" at bounding box center [57, 372] width 33 height 33
click at [210, 361] on button "button" at bounding box center [204, 372] width 33 height 33
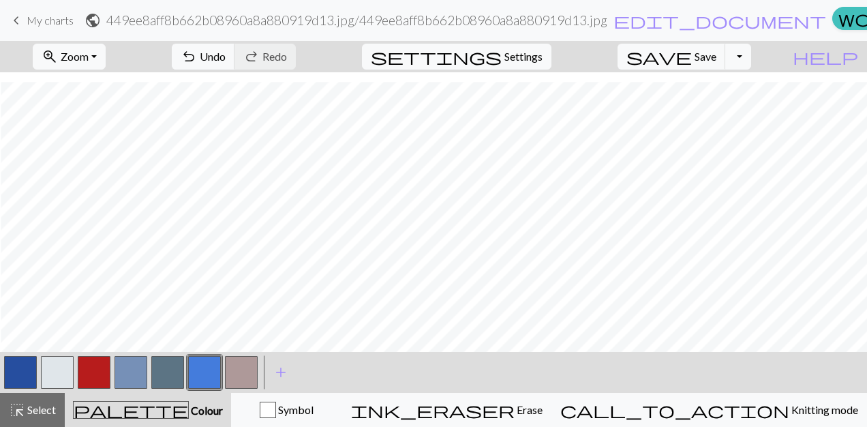
click at [67, 358] on button "button" at bounding box center [57, 372] width 33 height 33
click at [193, 372] on button "button" at bounding box center [204, 372] width 33 height 33
click at [65, 371] on button "button" at bounding box center [57, 372] width 33 height 33
click at [210, 368] on button "button" at bounding box center [204, 372] width 33 height 33
click at [302, 312] on div "zoom_in Zoom Zoom Fit all Fit width Fit height 50% 100% 150% 200% undo Undo Und…" at bounding box center [433, 234] width 867 height 386
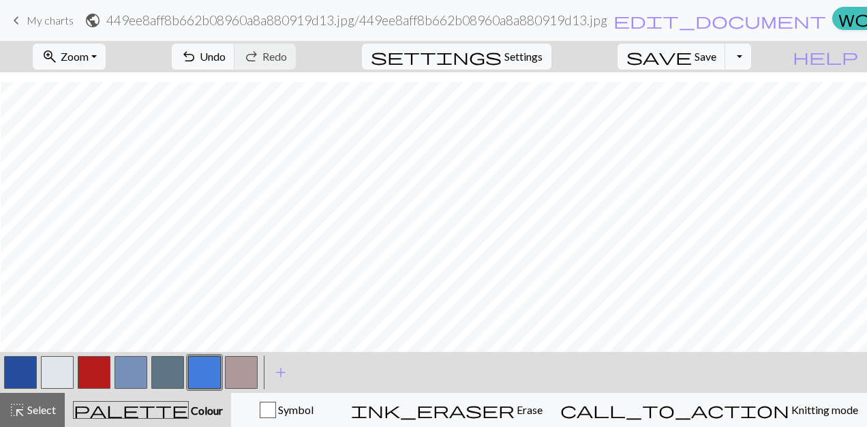
click at [73, 363] on button "button" at bounding box center [57, 372] width 33 height 33
click at [196, 377] on button "button" at bounding box center [204, 372] width 33 height 33
click at [62, 386] on button "button" at bounding box center [57, 372] width 33 height 33
click at [206, 375] on button "button" at bounding box center [204, 372] width 33 height 33
click at [57, 370] on button "button" at bounding box center [57, 372] width 33 height 33
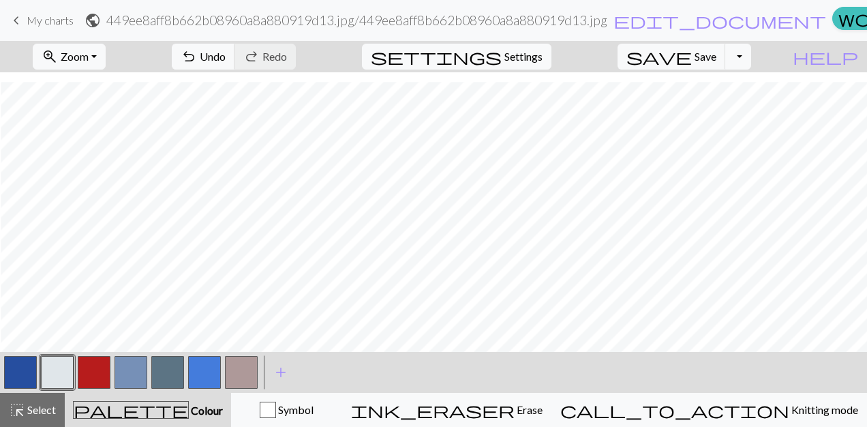
click at [211, 363] on button "button" at bounding box center [204, 372] width 33 height 33
click at [63, 374] on button "button" at bounding box center [57, 372] width 33 height 33
click at [215, 360] on button "button" at bounding box center [204, 372] width 33 height 33
click at [142, 263] on div "zoom_in Zoom Zoom Fit all Fit width Fit height 50% 100% 150% 200% undo Undo Und…" at bounding box center [433, 234] width 867 height 386
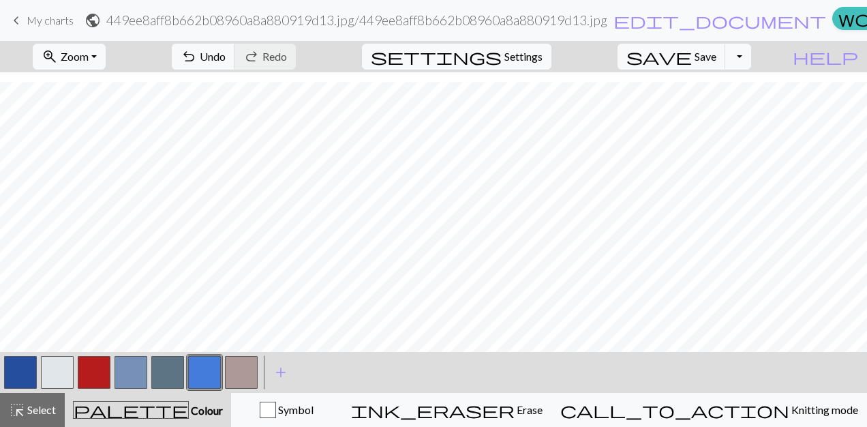
click at [65, 371] on button "button" at bounding box center [57, 372] width 33 height 33
click at [211, 378] on button "button" at bounding box center [204, 372] width 33 height 33
click at [64, 371] on button "button" at bounding box center [57, 372] width 33 height 33
click at [206, 373] on button "button" at bounding box center [204, 372] width 33 height 33
click at [692, 56] on span "save" at bounding box center [658, 56] width 65 height 19
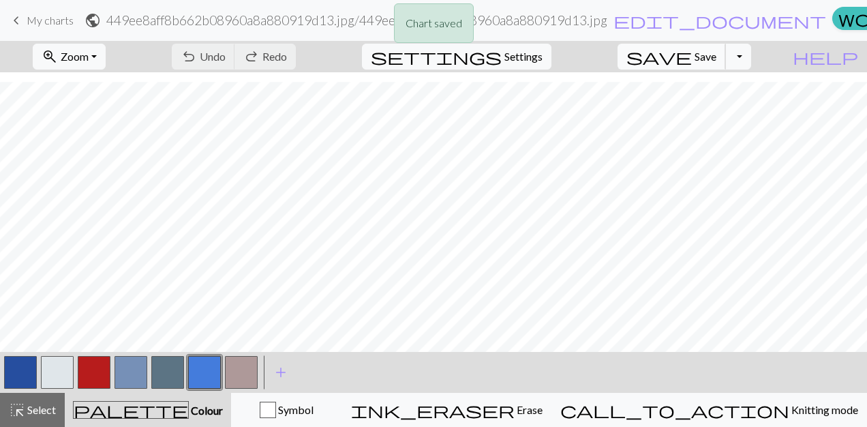
click at [716, 57] on span "Save" at bounding box center [705, 56] width 22 height 13
click at [720, 57] on body "This website uses cookies to ensure you get the best experience on our website.…" at bounding box center [433, 213] width 867 height 427
